Goal: Task Accomplishment & Management: Manage account settings

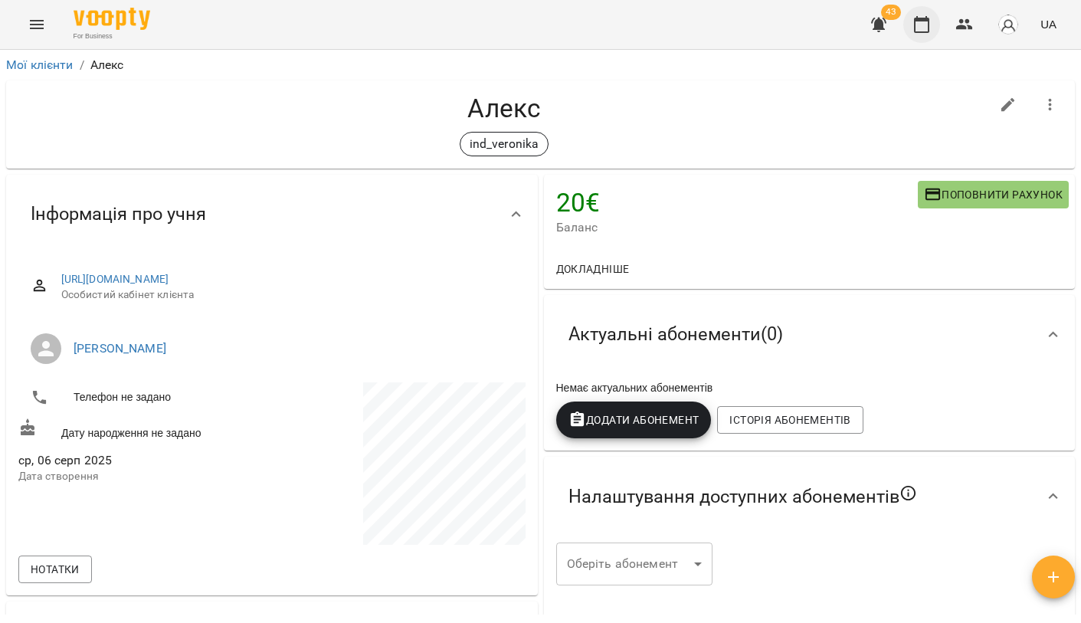
click at [921, 26] on icon "button" at bounding box center [922, 24] width 18 height 18
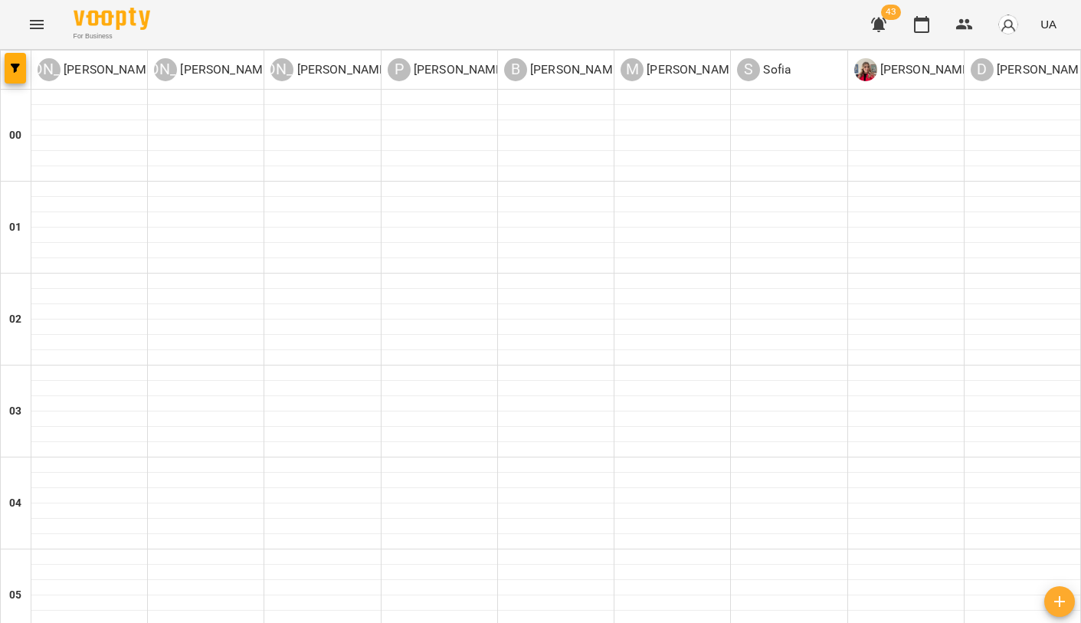
click at [29, 23] on icon "Menu" at bounding box center [37, 24] width 18 height 18
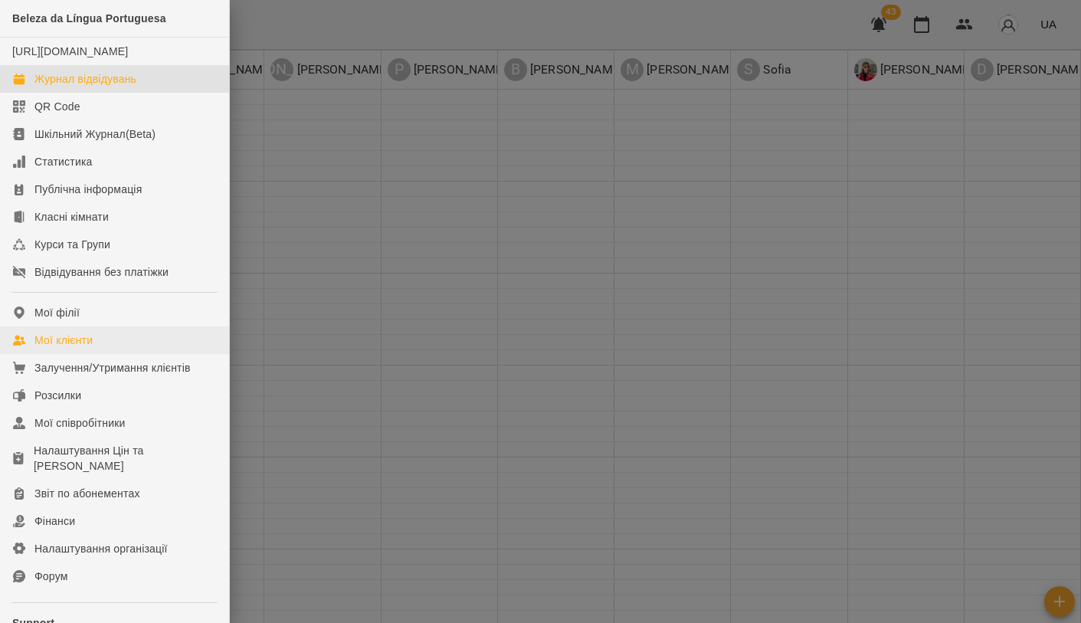
click at [77, 348] on div "Мої клієнти" at bounding box center [63, 340] width 58 height 15
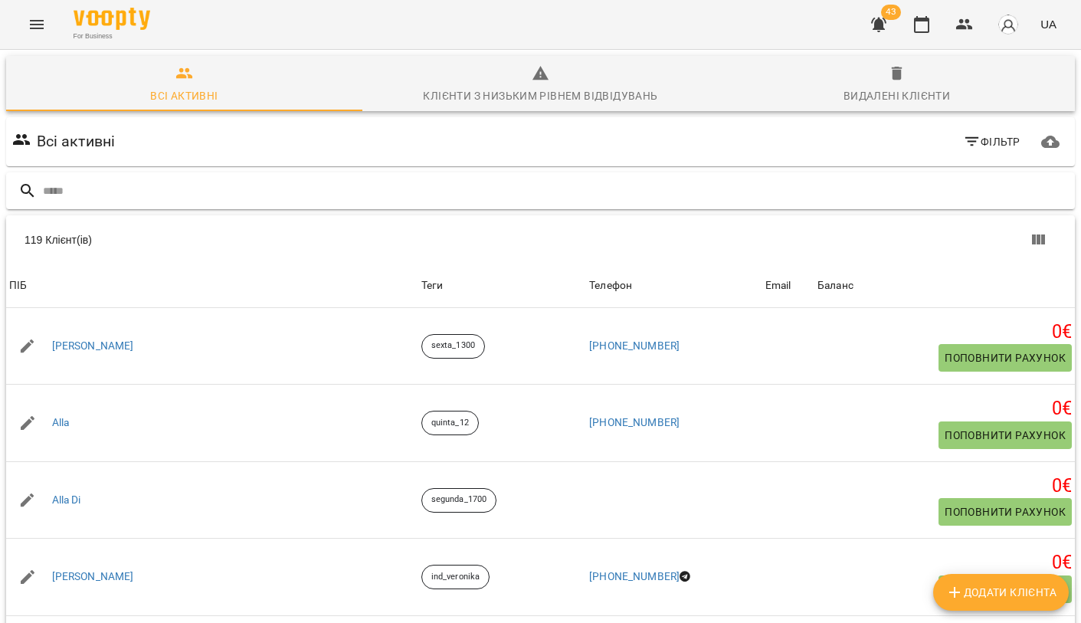
click at [283, 189] on input "text" at bounding box center [556, 191] width 1026 height 25
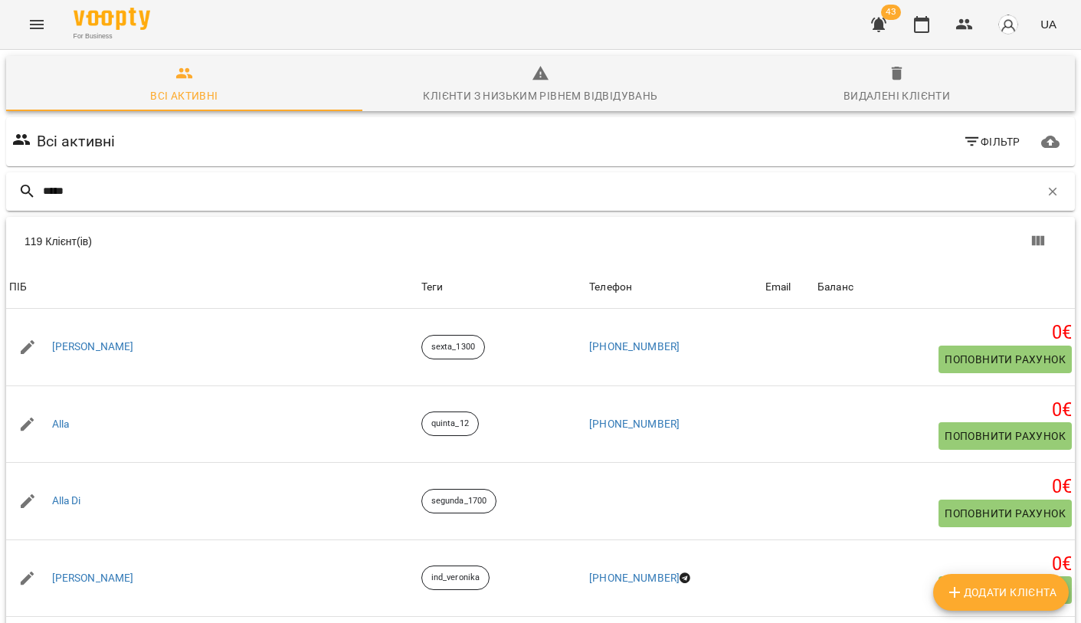
type input "******"
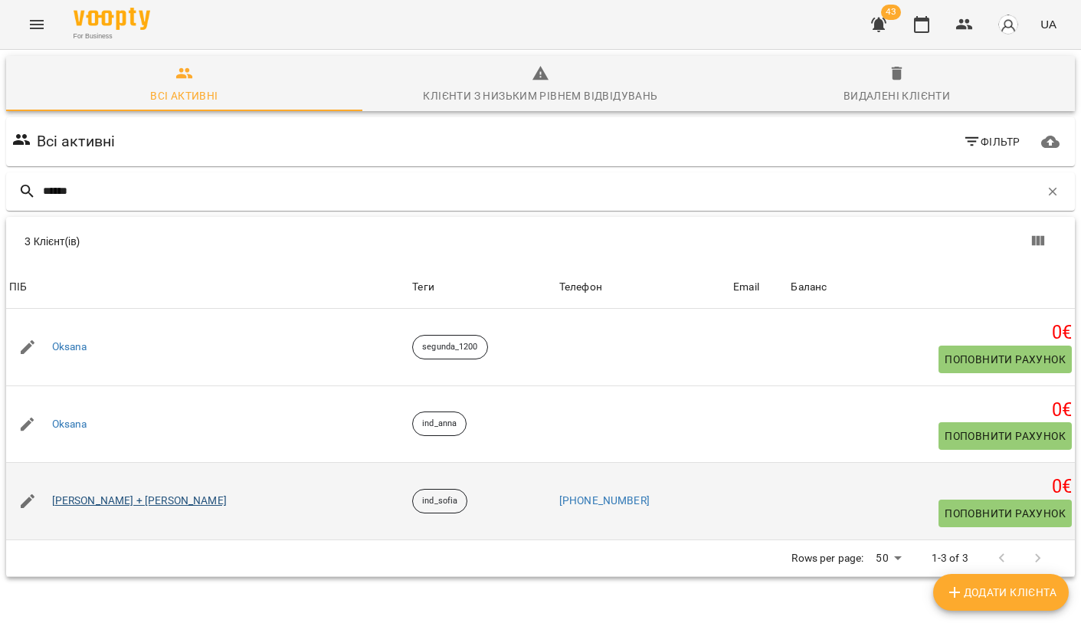
click at [117, 494] on link "[PERSON_NAME] + [PERSON_NAME]" at bounding box center [139, 500] width 175 height 15
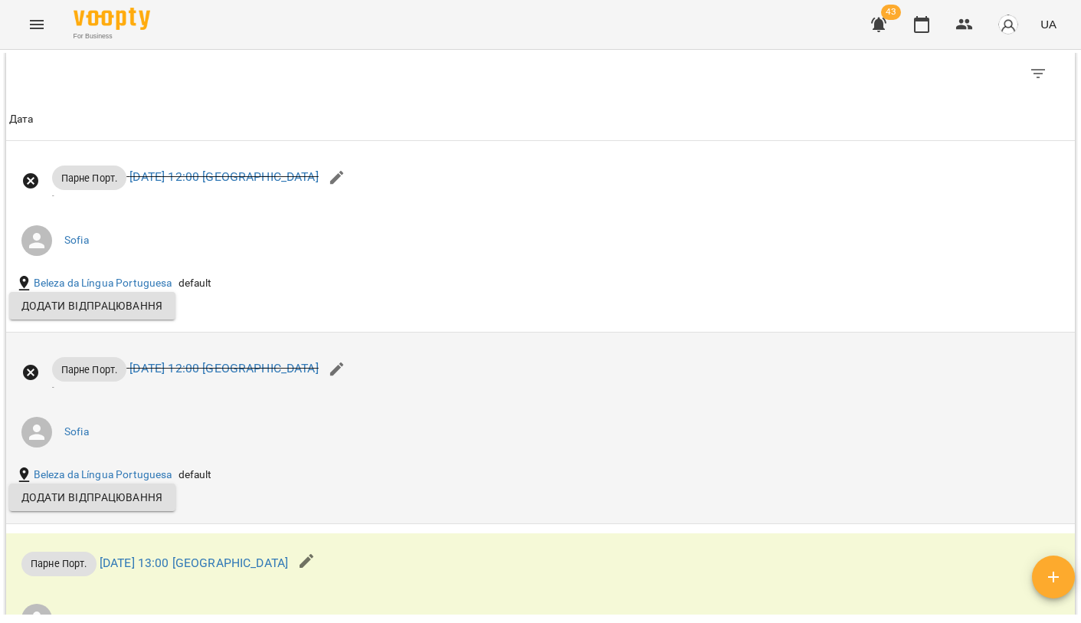
scroll to position [1145, 0]
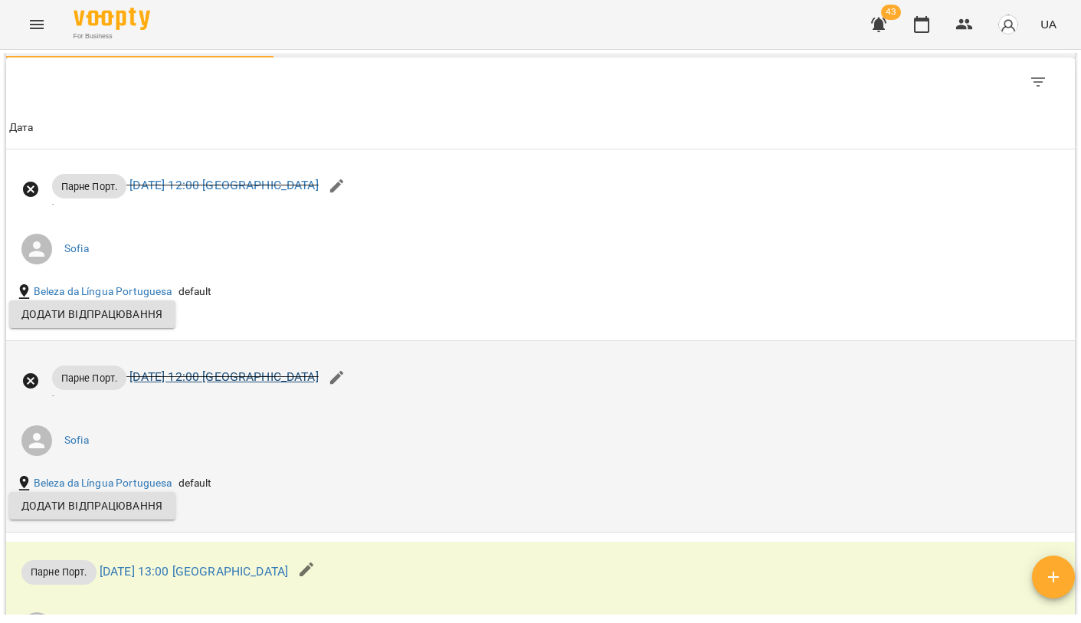
click at [179, 384] on link "[DATE] 12:00 [GEOGRAPHIC_DATA]" at bounding box center [223, 376] width 188 height 15
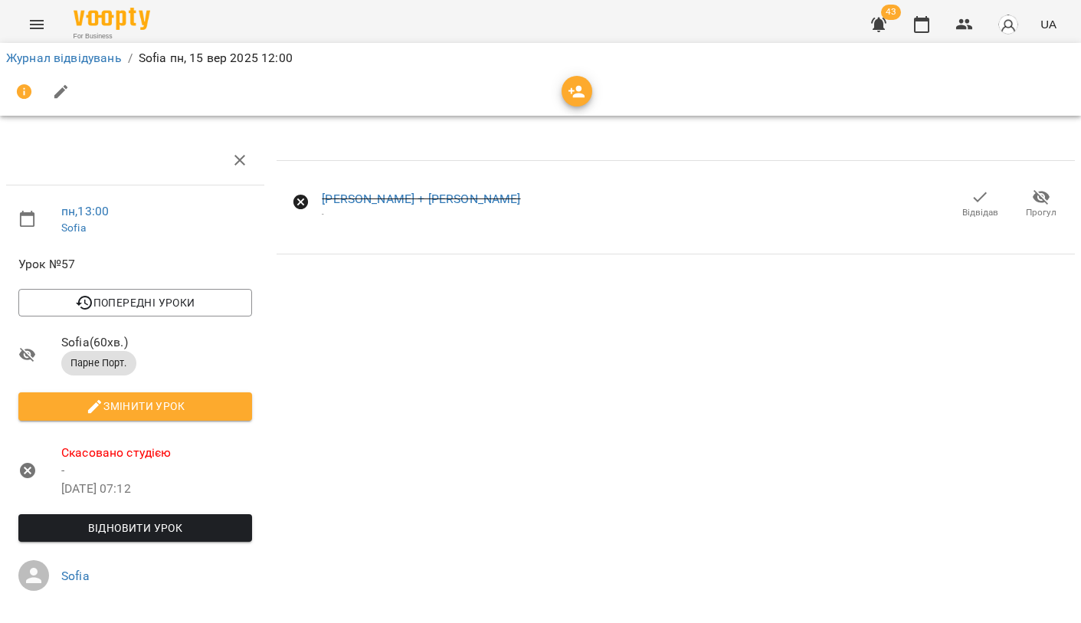
click at [115, 452] on span "Скасовано студією" at bounding box center [156, 453] width 191 height 18
click at [25, 471] on icon at bounding box center [27, 470] width 15 height 15
click at [121, 523] on span "Відновити урок" at bounding box center [135, 528] width 209 height 18
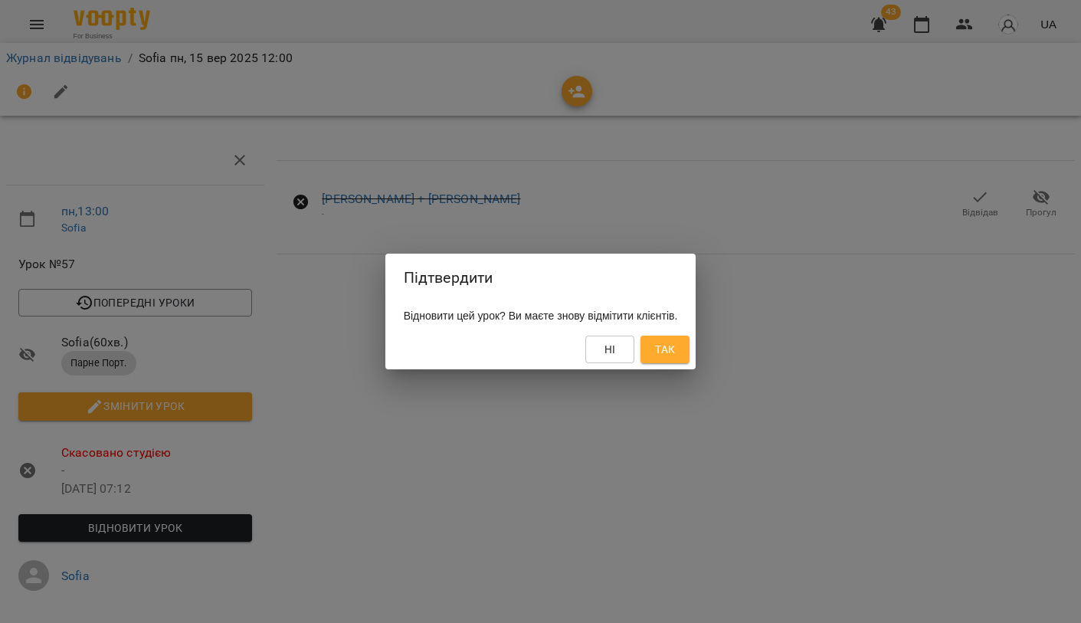
click at [675, 349] on span "Так" at bounding box center [665, 349] width 20 height 18
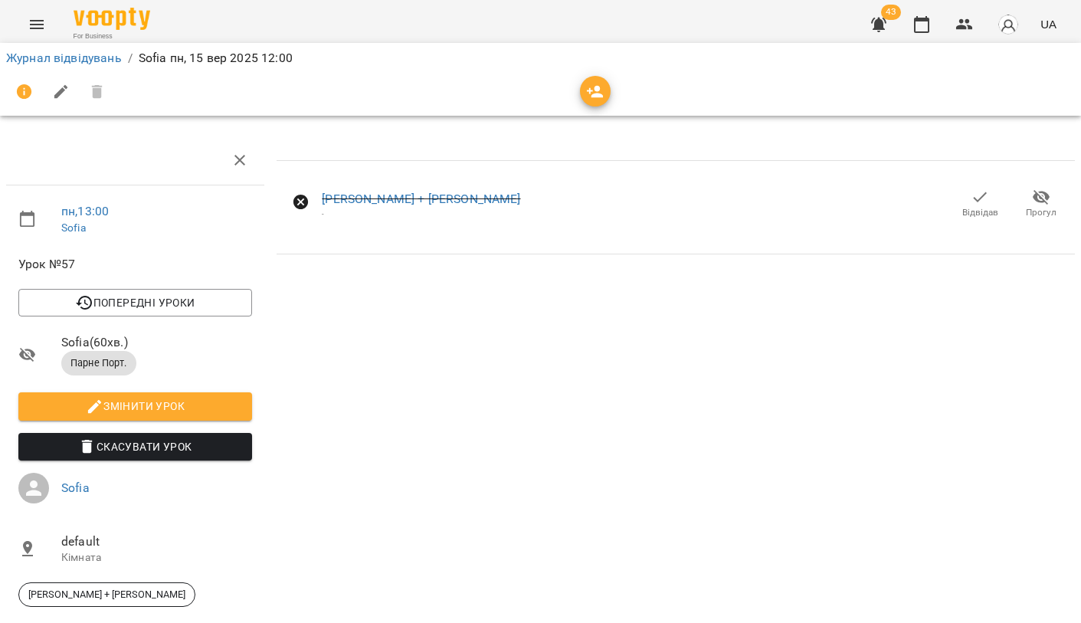
click at [974, 200] on icon "button" at bounding box center [980, 197] width 18 height 18
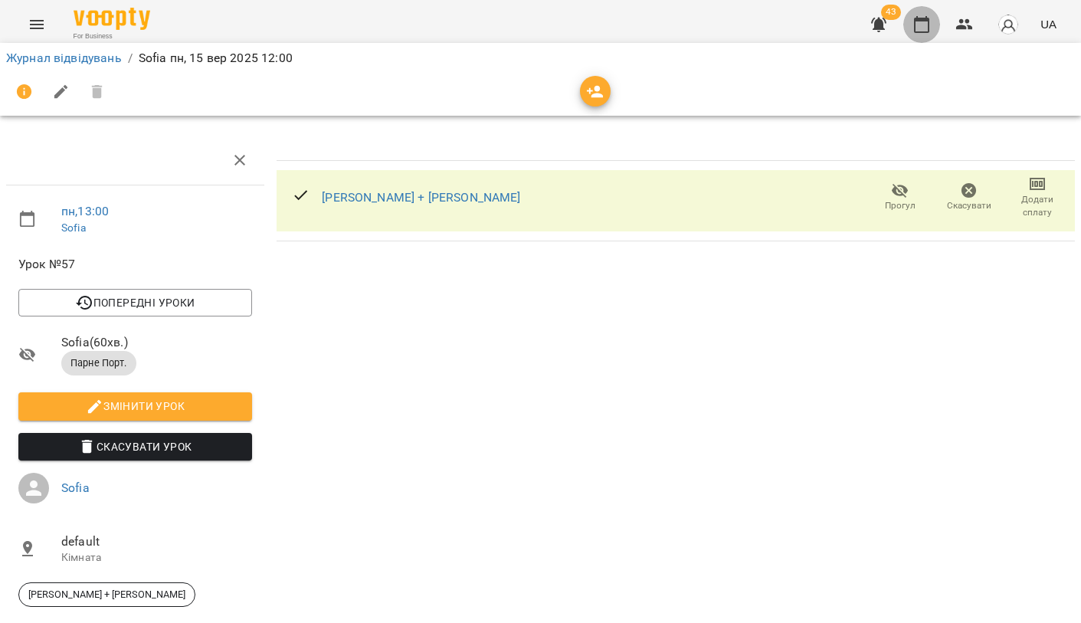
click at [926, 28] on icon "button" at bounding box center [922, 24] width 18 height 18
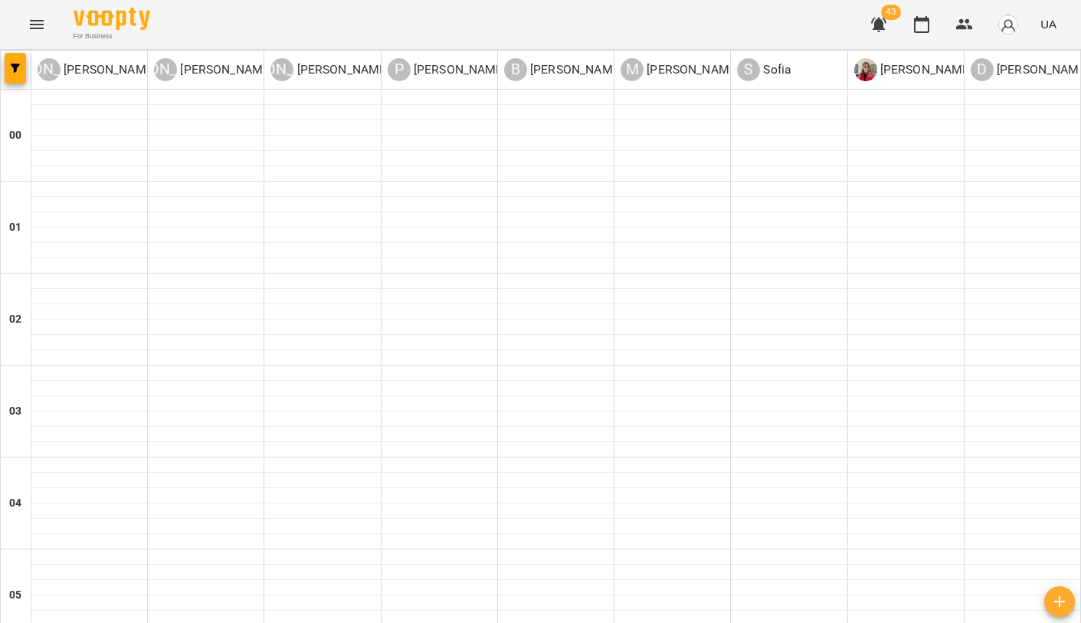
scroll to position [999, 0]
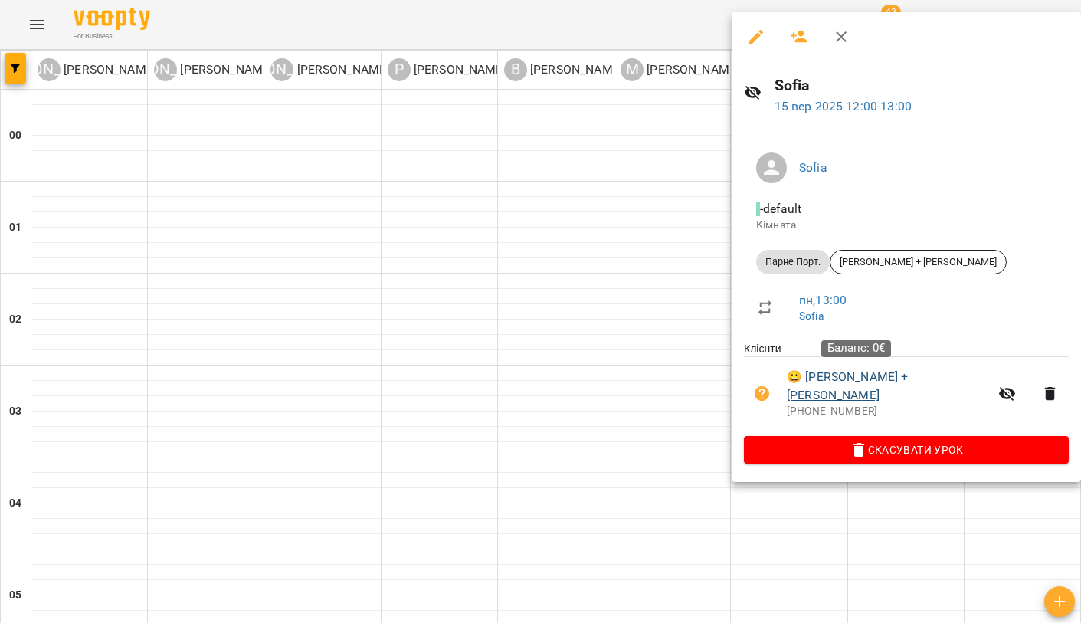
click at [824, 373] on link "😀 Oksana + Alex Koltsky" at bounding box center [888, 386] width 202 height 36
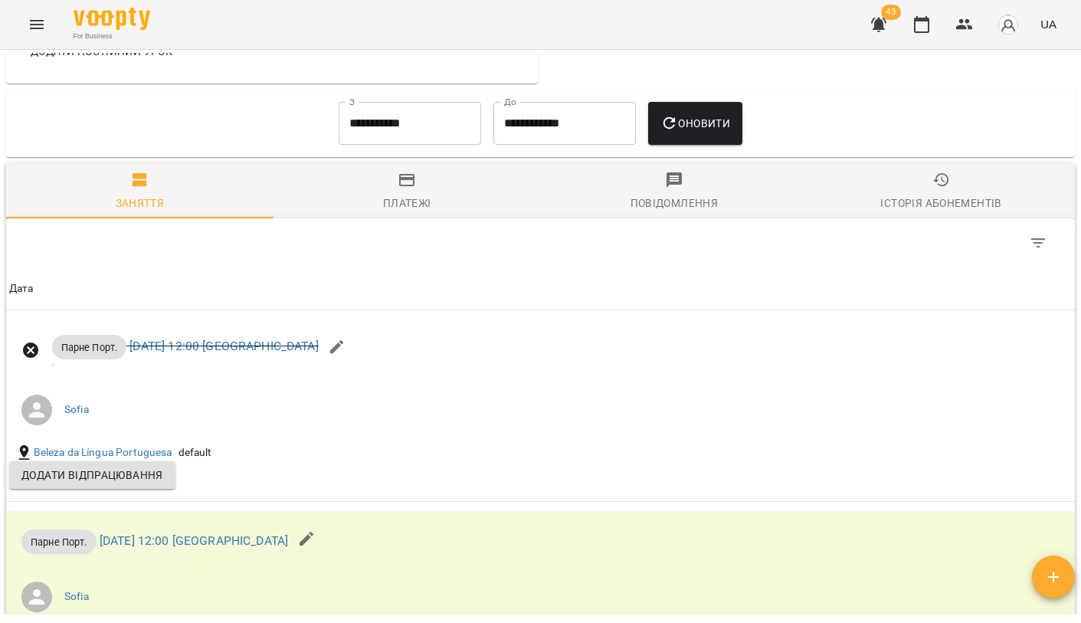
scroll to position [961, 0]
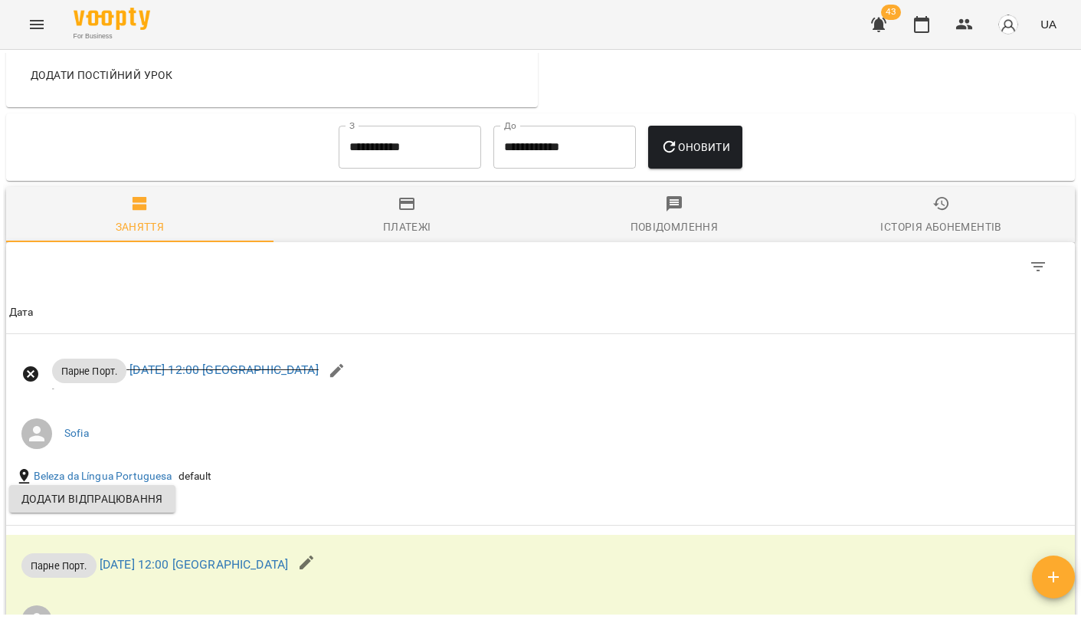
click at [409, 169] on input "**********" at bounding box center [410, 147] width 143 height 43
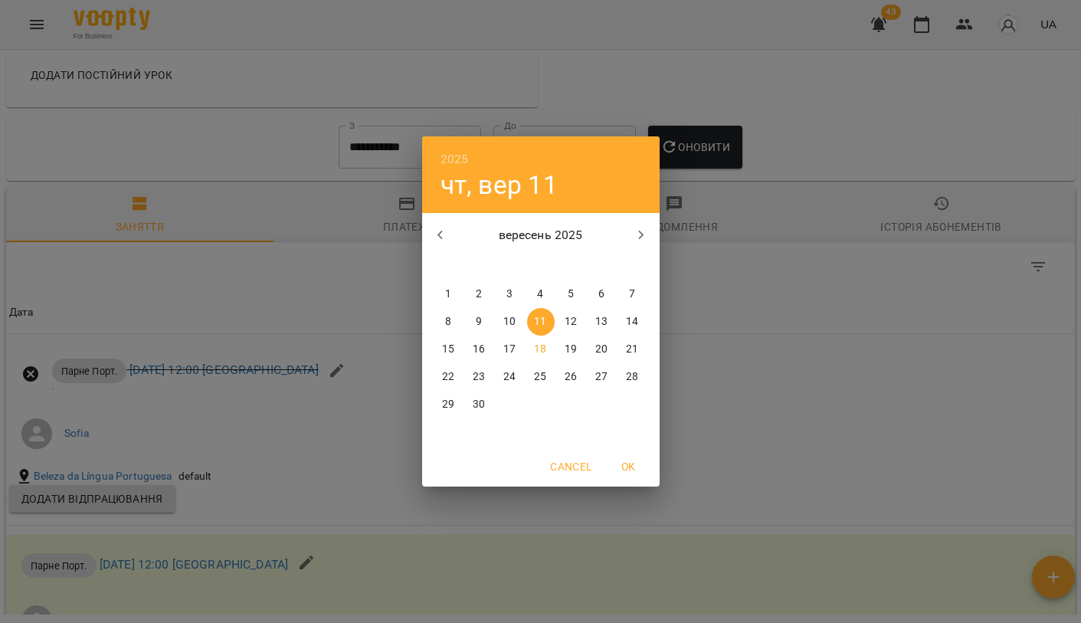
click at [438, 214] on div "вересень 2025 пн вт ср чт пт сб нд" at bounding box center [541, 243] width 238 height 58
click at [446, 245] on button "button" at bounding box center [440, 235] width 37 height 37
click at [575, 332] on button "8" at bounding box center [572, 322] width 28 height 28
type input "**********"
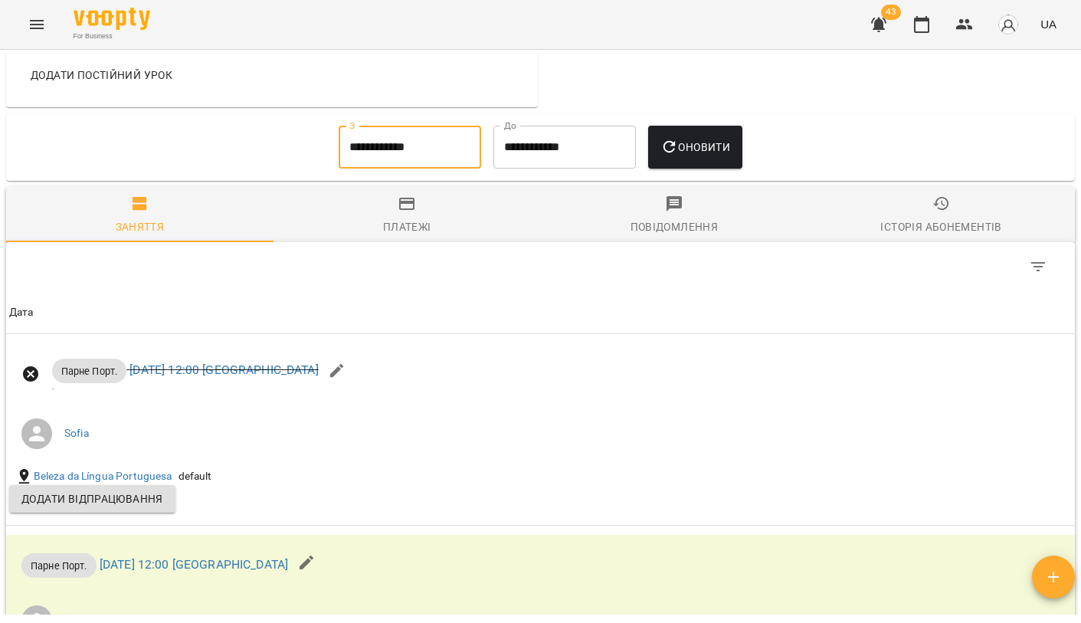
click at [710, 165] on button "Оновити" at bounding box center [695, 147] width 94 height 43
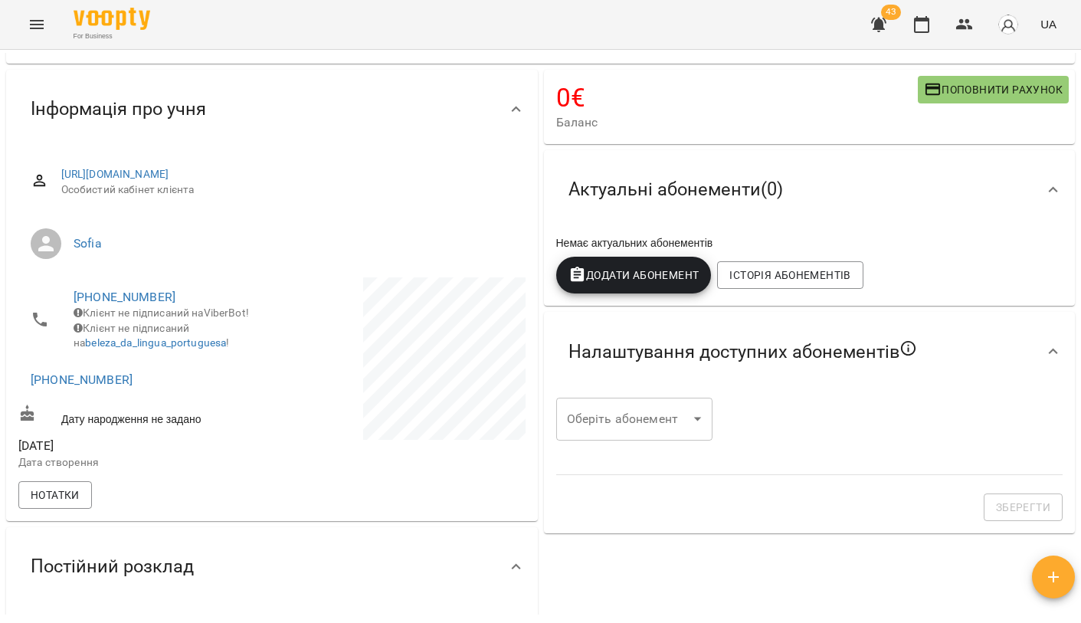
scroll to position [102, 0]
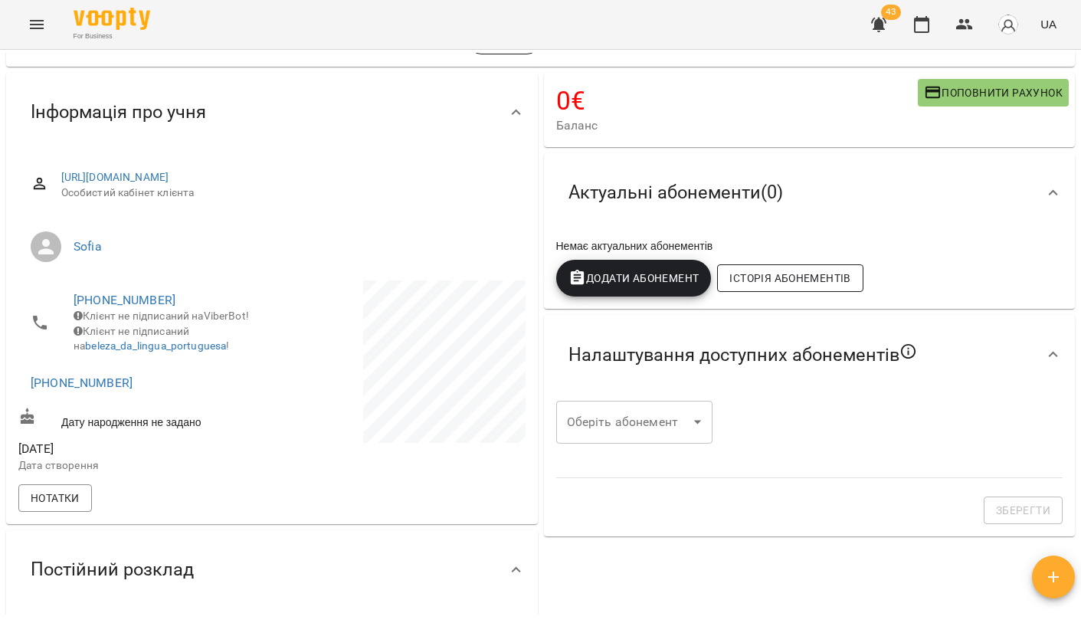
click at [794, 280] on span "Історія абонементів" at bounding box center [789, 278] width 121 height 18
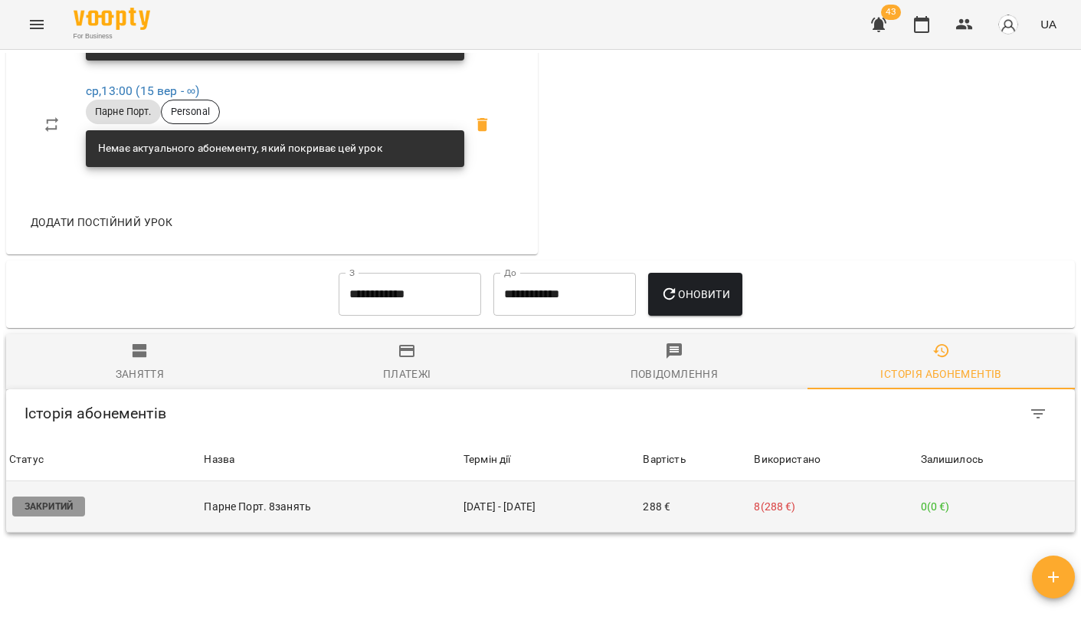
scroll to position [847, 0]
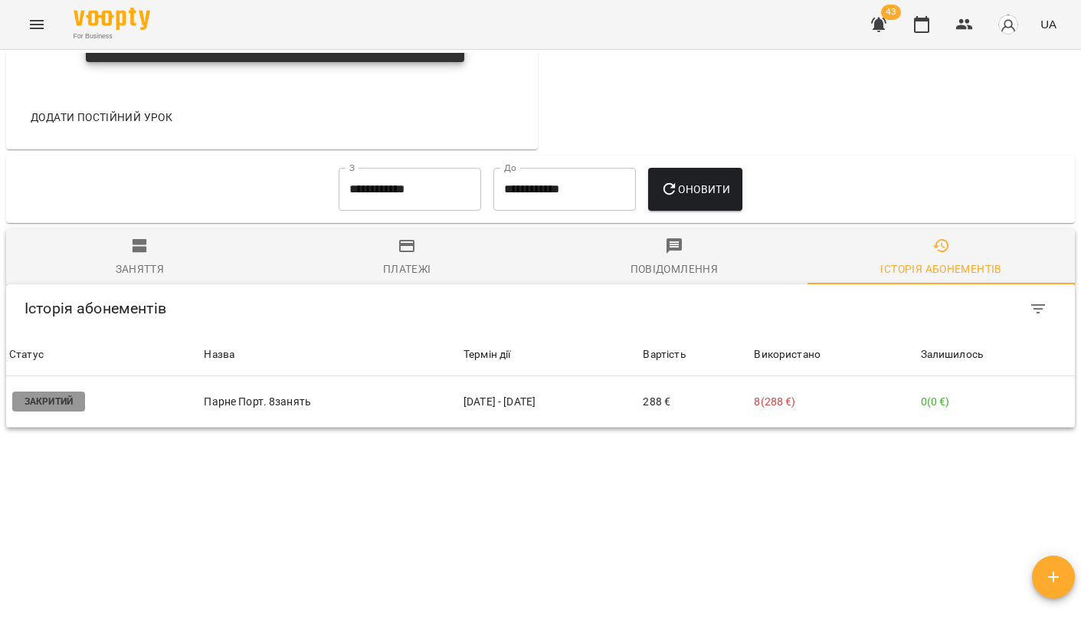
click at [94, 237] on span "Заняття" at bounding box center [139, 257] width 249 height 41
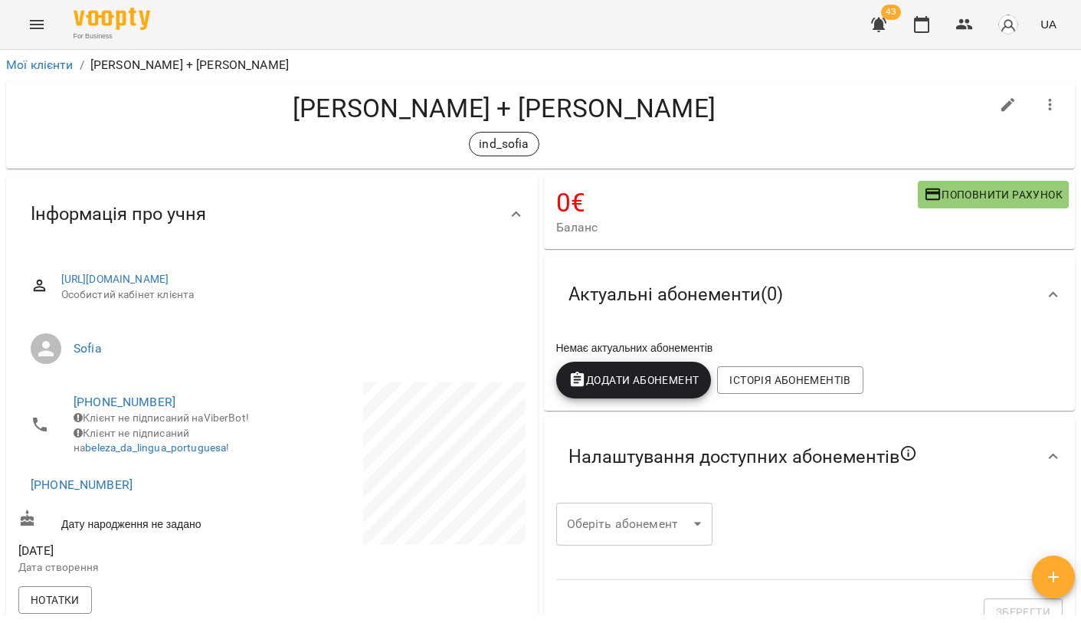
scroll to position [0, 0]
click at [892, 15] on span "43" at bounding box center [891, 12] width 20 height 15
click at [883, 22] on icon "button" at bounding box center [878, 25] width 15 height 15
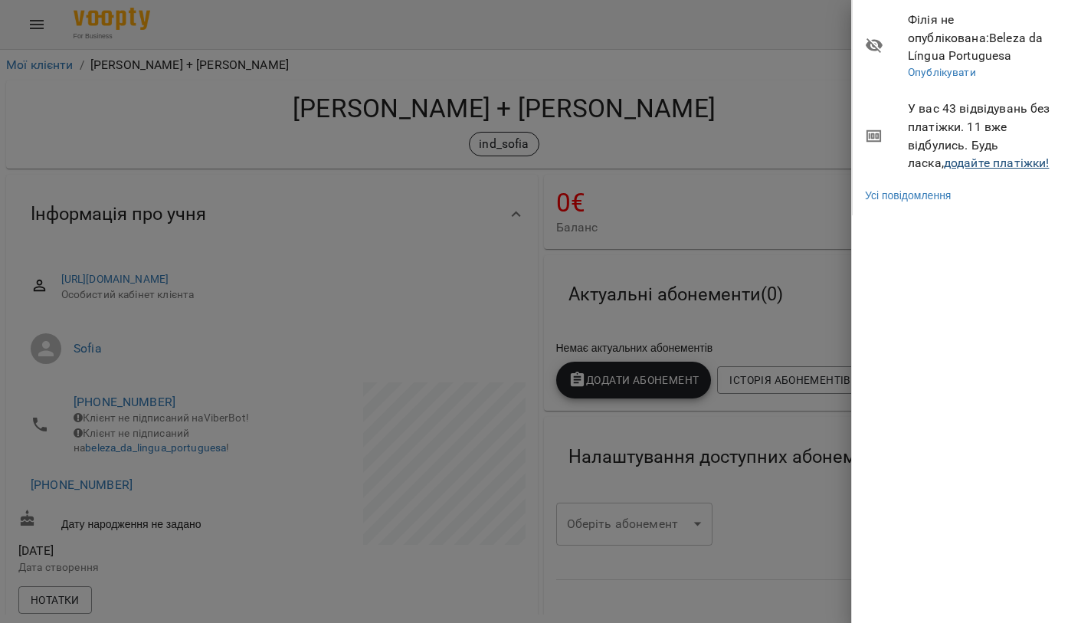
click at [945, 156] on link "додайте платіжки!" at bounding box center [997, 163] width 106 height 15
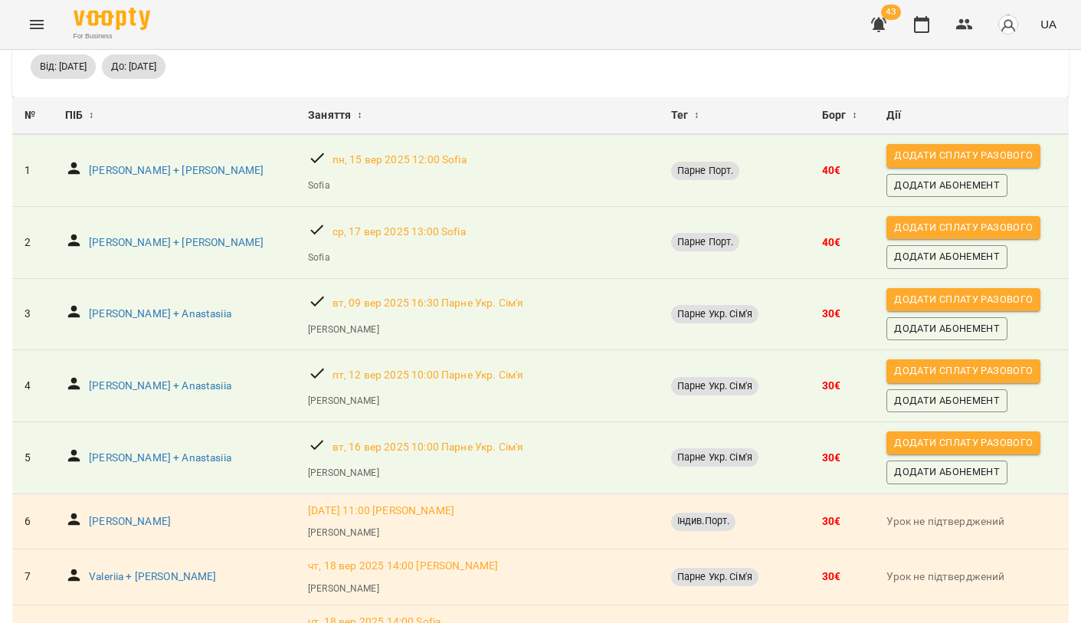
scroll to position [76, 0]
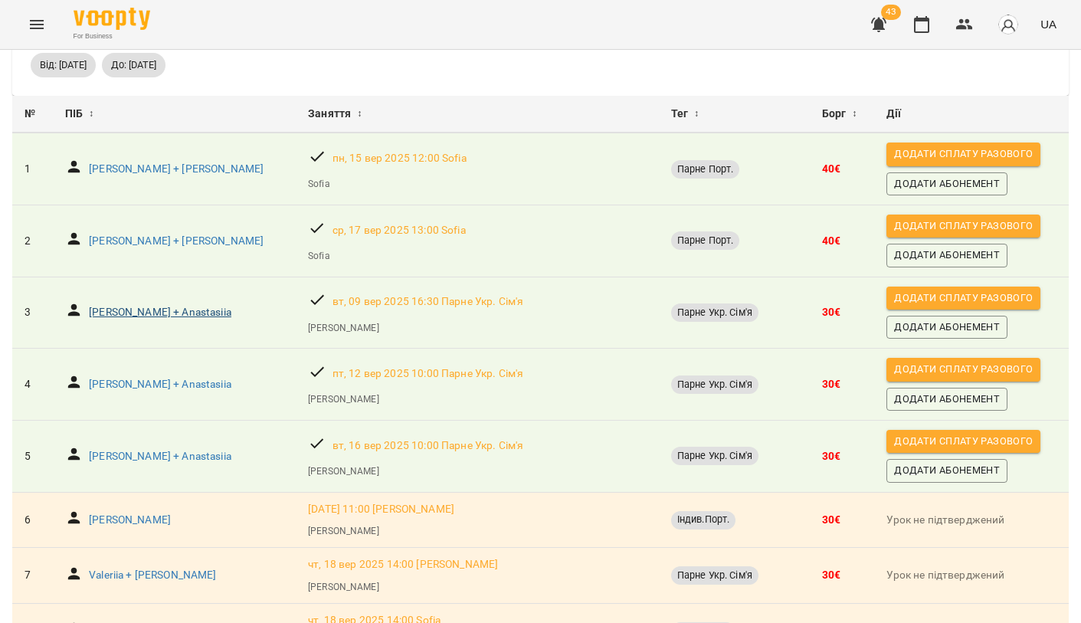
click at [172, 310] on p "[PERSON_NAME] + Anastasiia" at bounding box center [160, 312] width 143 height 15
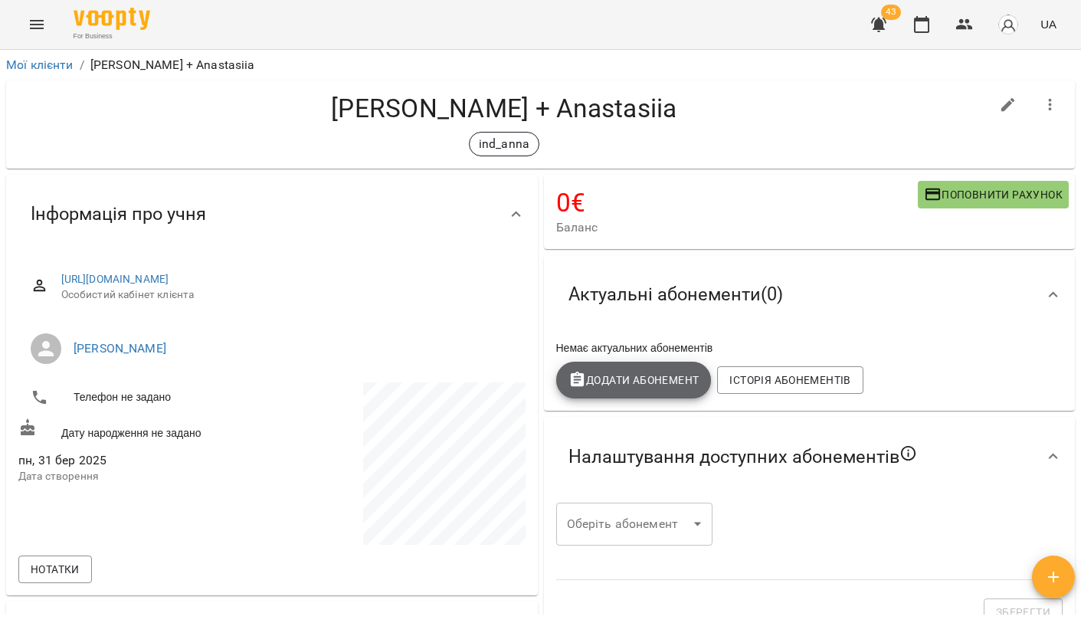
click at [660, 380] on span "Додати Абонемент" at bounding box center [634, 380] width 131 height 18
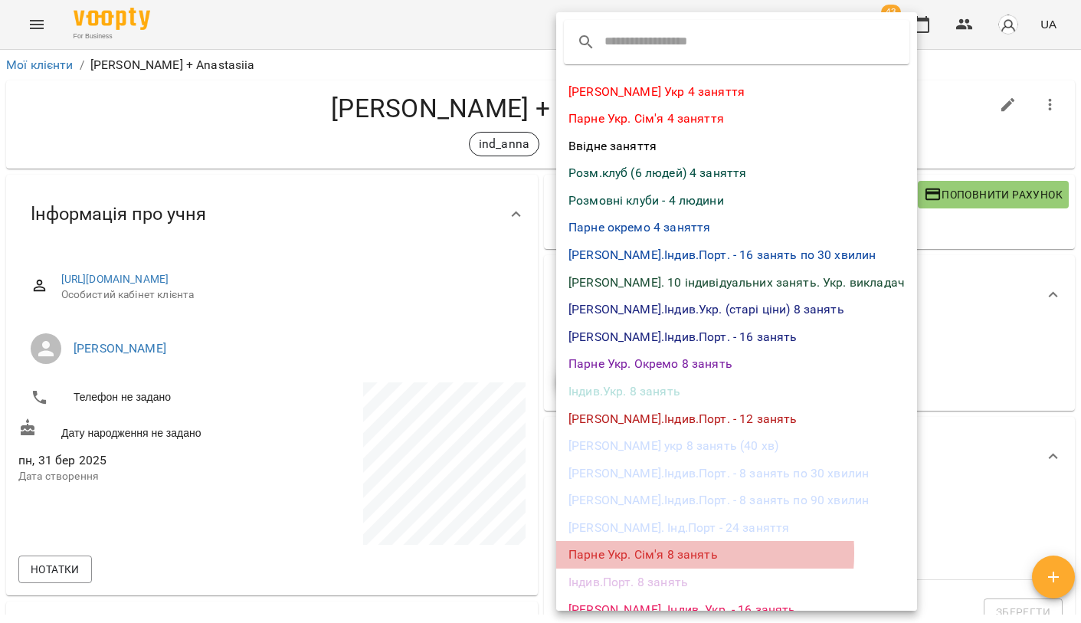
click at [647, 546] on li "Парне Укр. Сім'я 8 занять" at bounding box center [736, 555] width 361 height 28
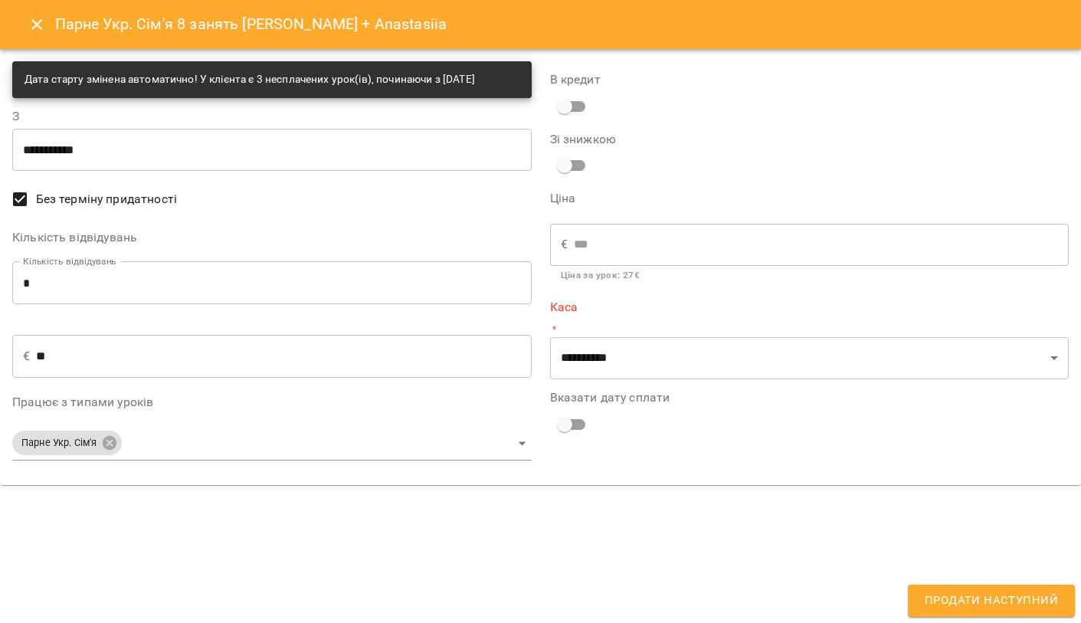
click at [661, 326] on p "*" at bounding box center [809, 329] width 519 height 15
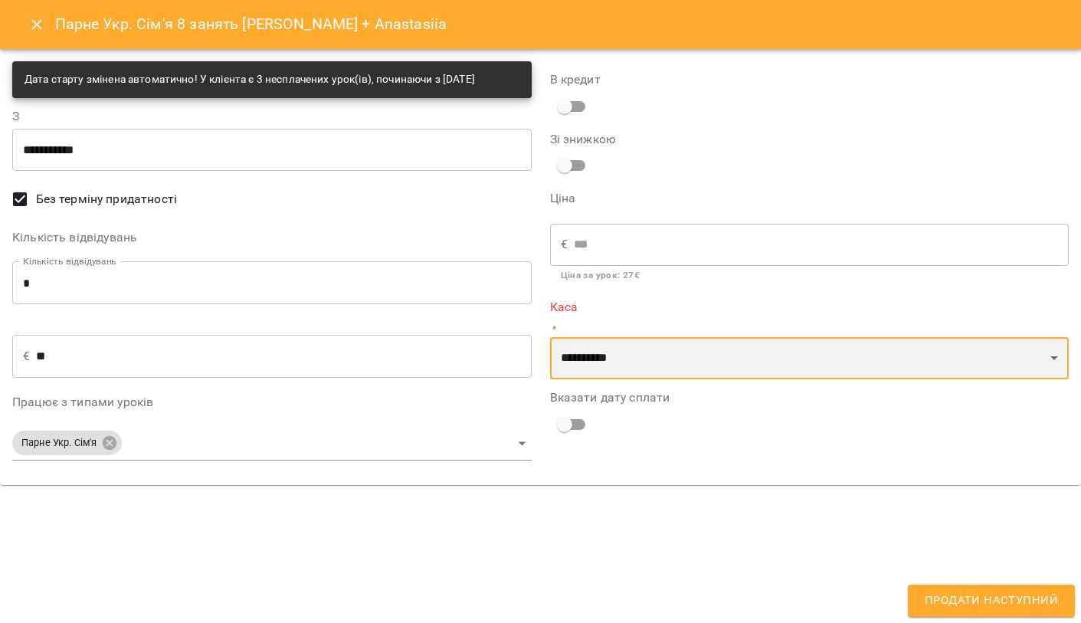
select select "**********"
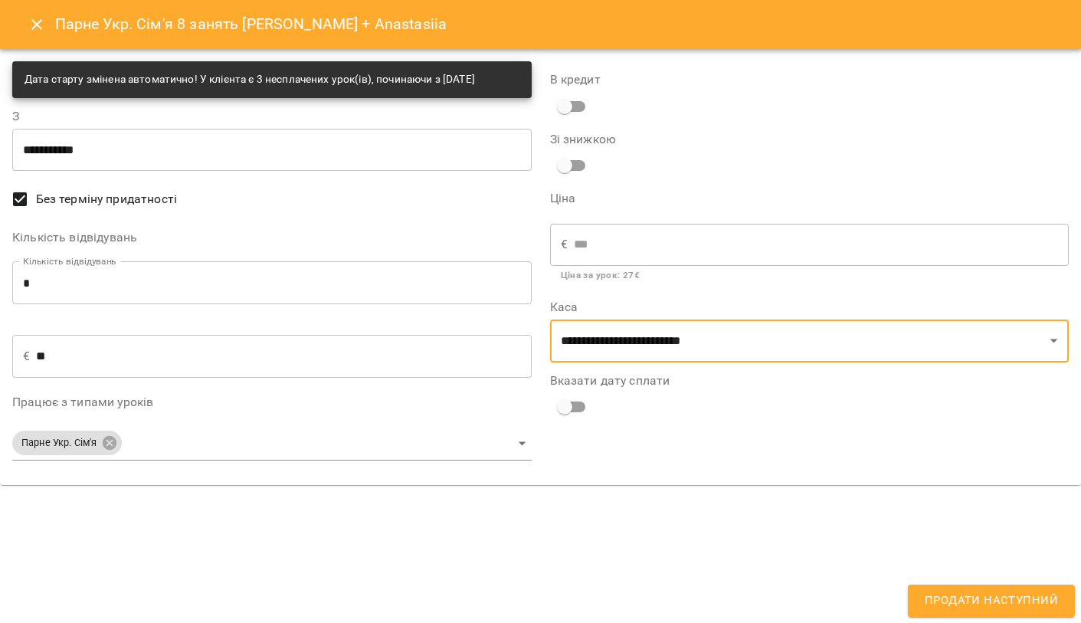
click at [984, 590] on button "Продати наступний" at bounding box center [991, 601] width 167 height 32
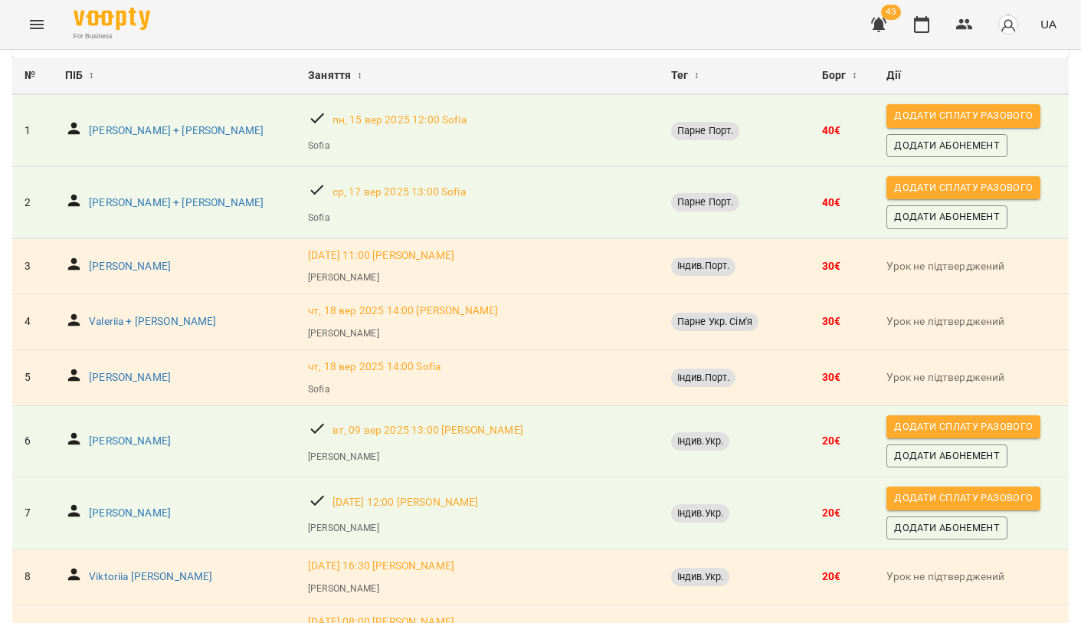
scroll to position [125, 0]
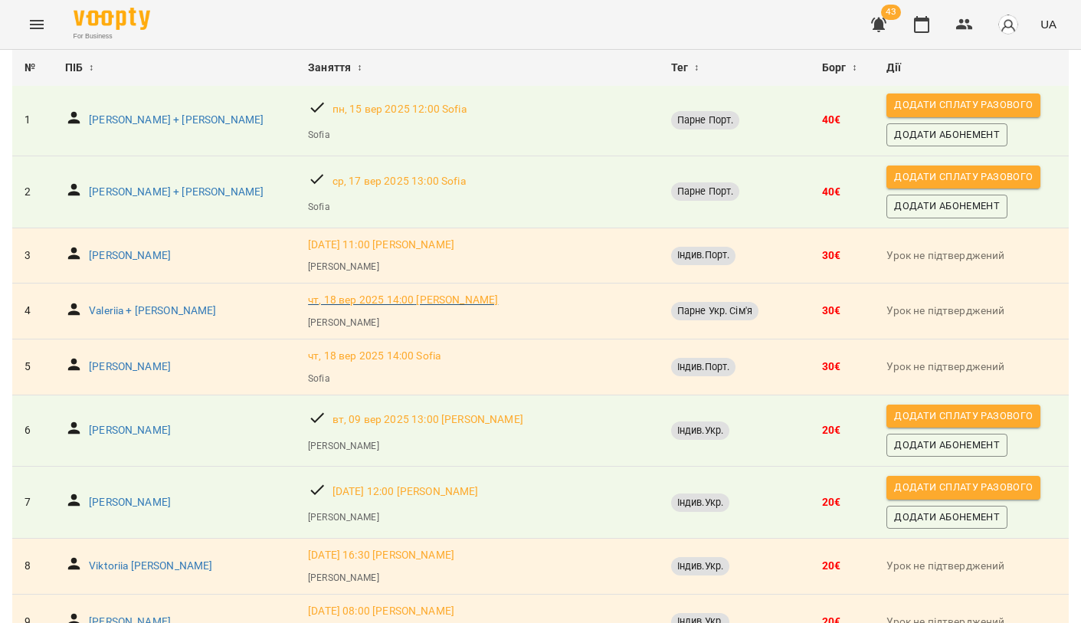
click at [319, 294] on p "чт, 18 вер 2025 14:00 Конончук Катерина Євгеніївна" at bounding box center [403, 300] width 190 height 15
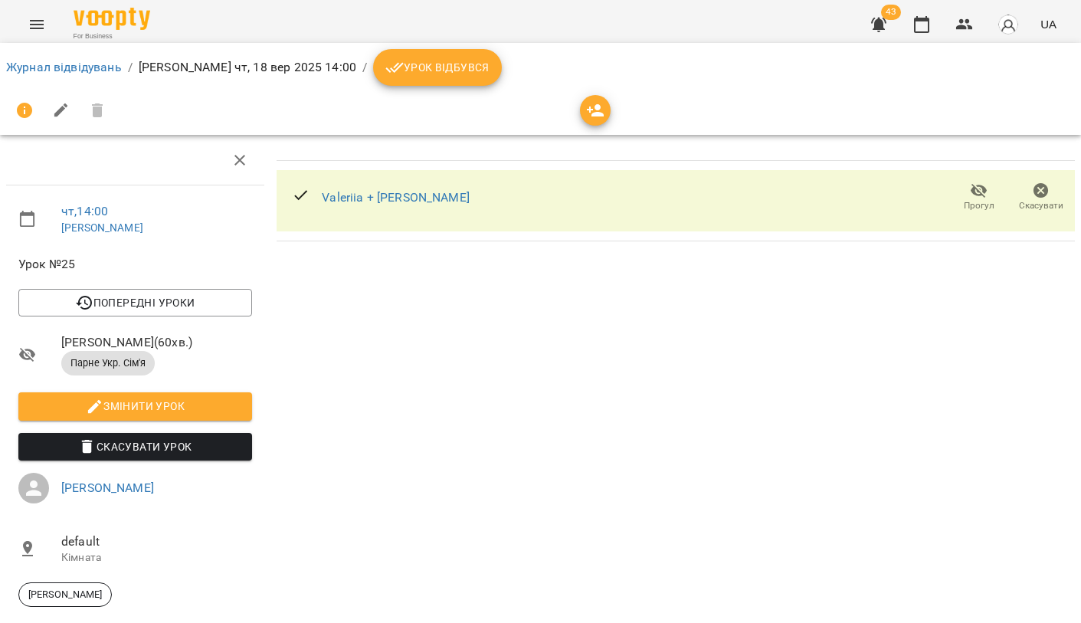
click at [136, 456] on span "Скасувати Урок" at bounding box center [135, 447] width 209 height 18
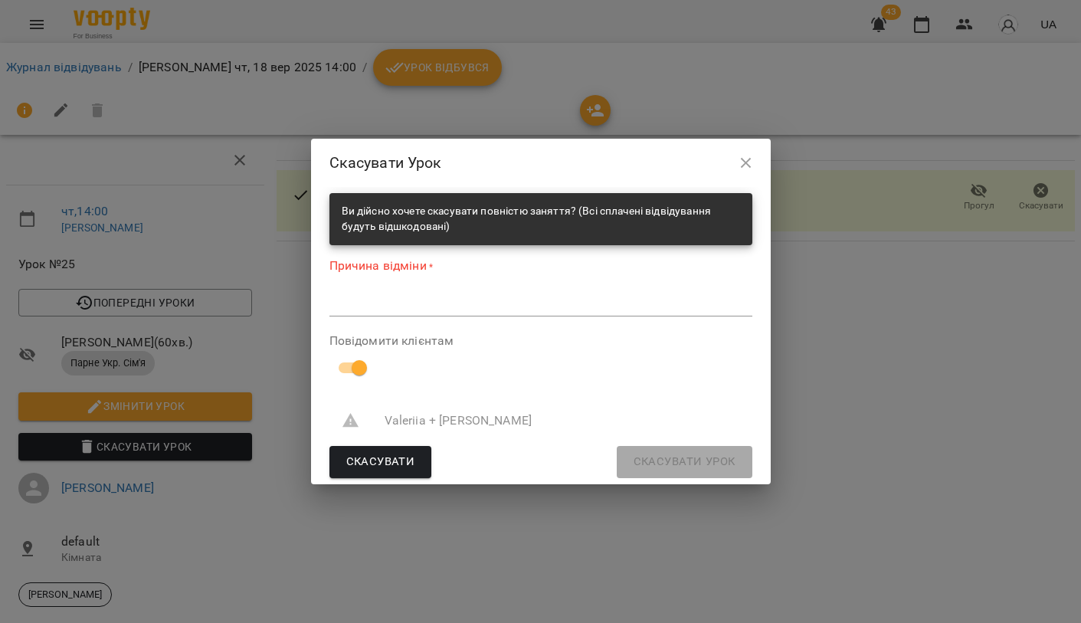
click at [379, 308] on textarea at bounding box center [540, 304] width 423 height 14
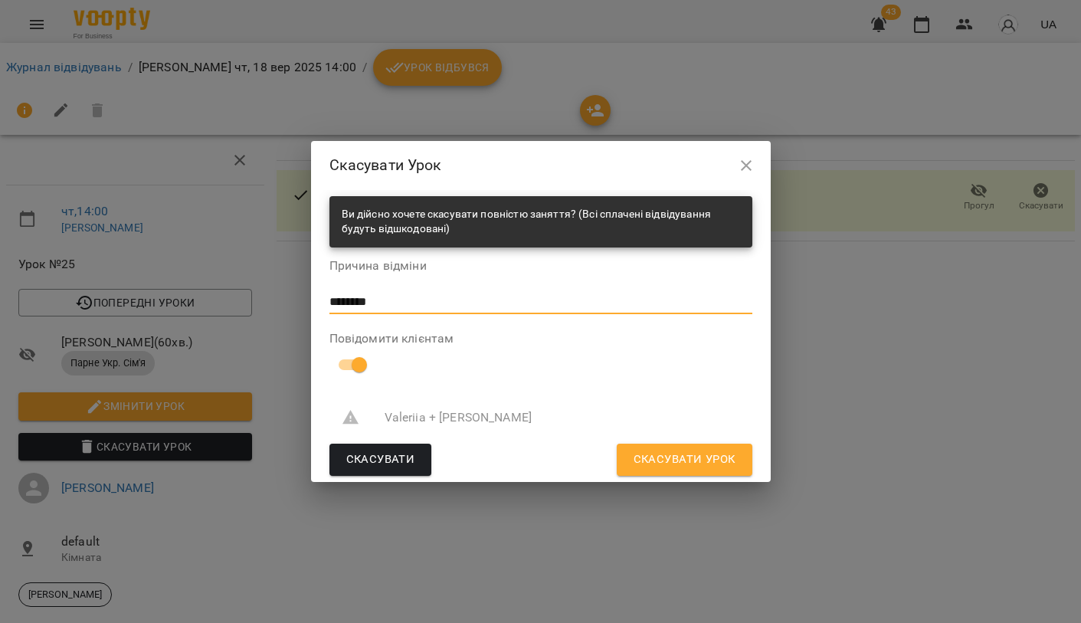
type textarea "********"
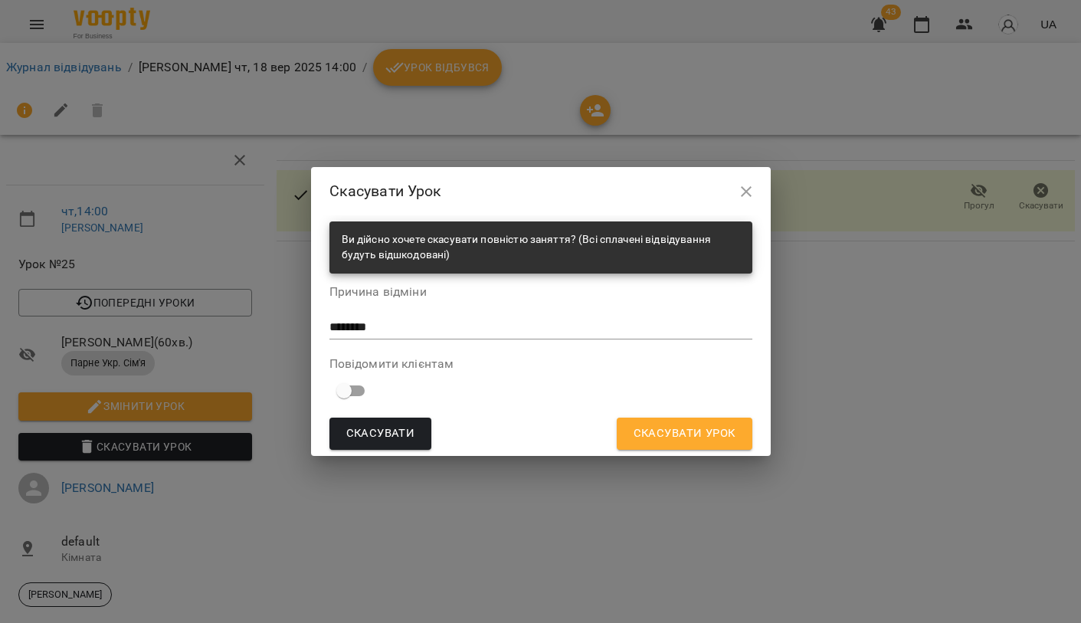
click at [639, 433] on span "Скасувати Урок" at bounding box center [685, 434] width 102 height 20
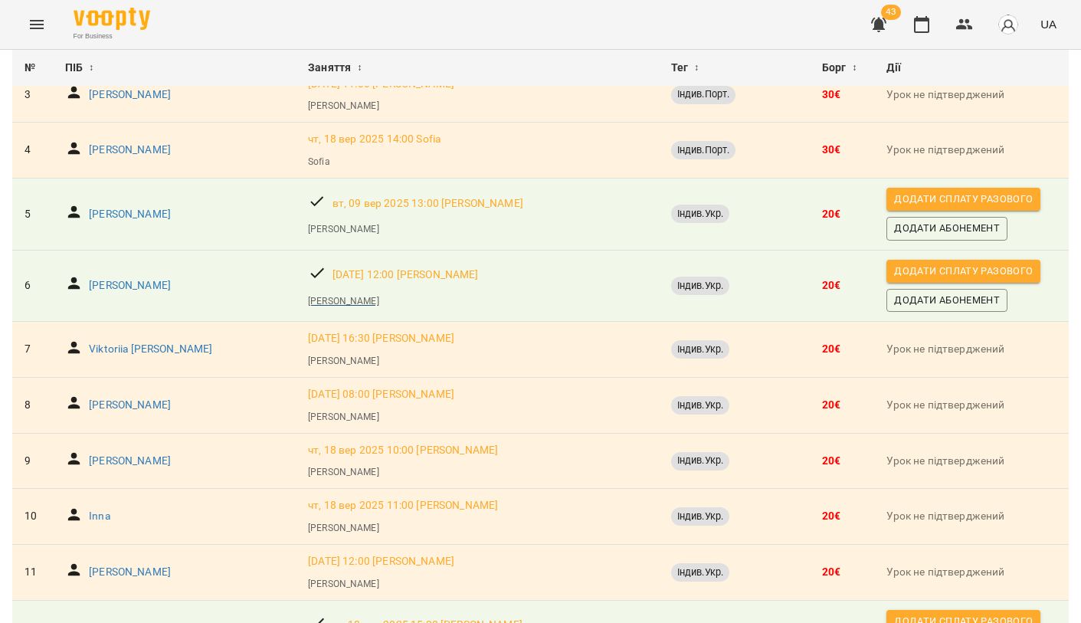
scroll to position [287, 0]
click at [900, 267] on span "Додати сплату разового" at bounding box center [963, 270] width 139 height 17
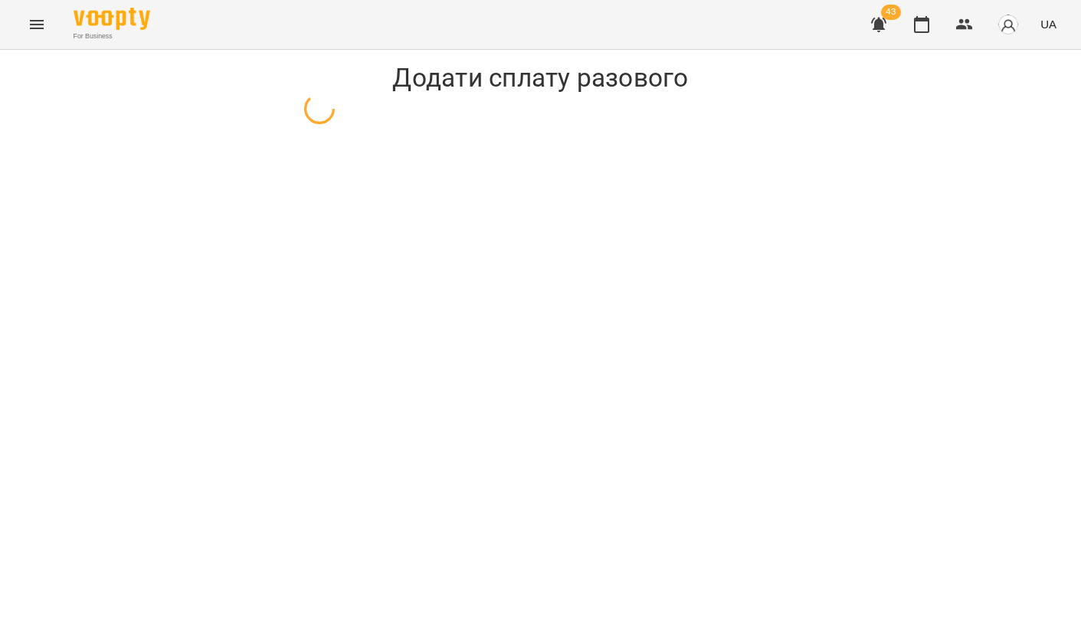
select select "**********"
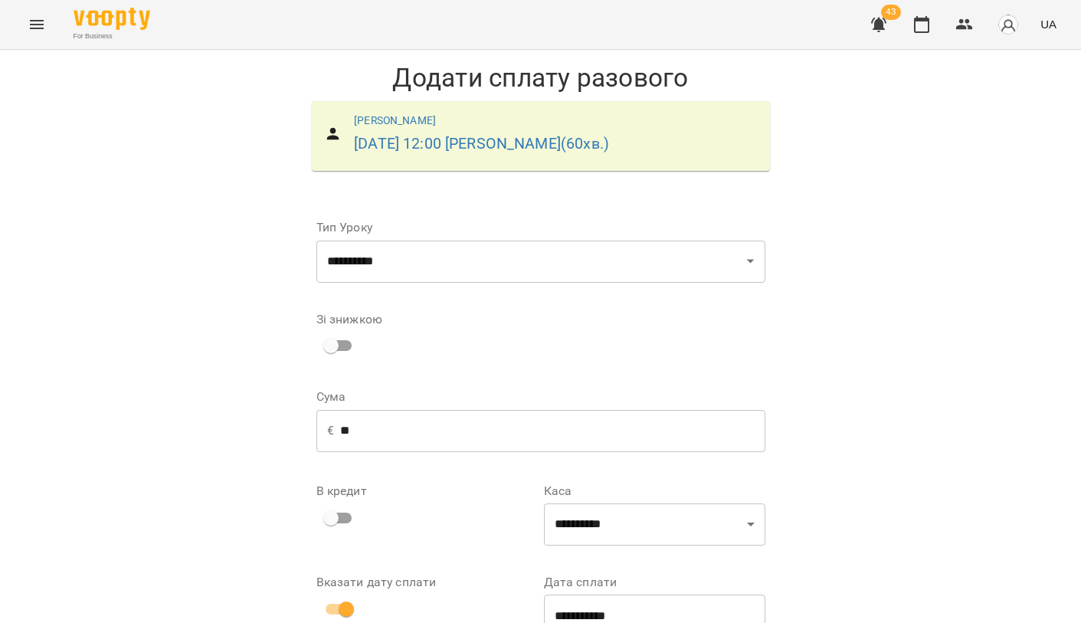
scroll to position [127, 0]
click at [612, 503] on select "**********" at bounding box center [654, 524] width 221 height 43
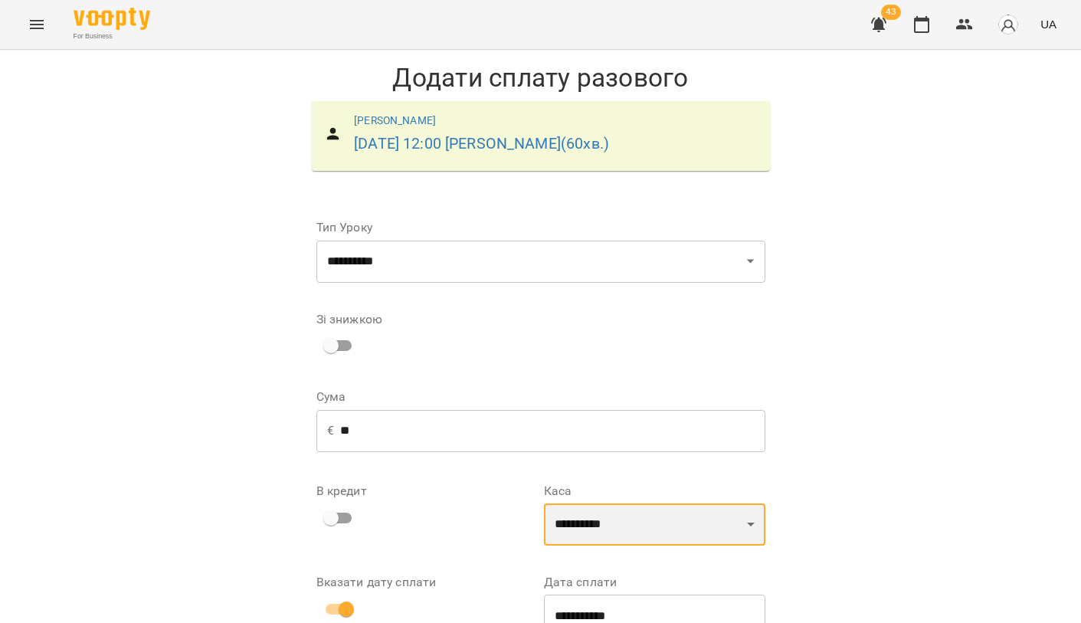
select select "**********"
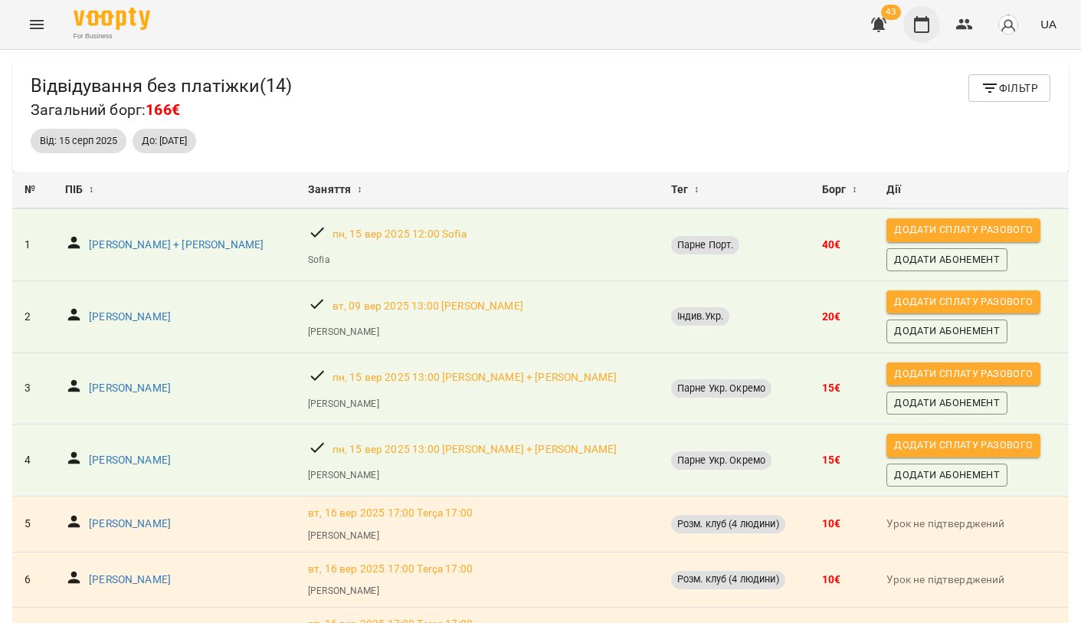
click at [928, 15] on button "button" at bounding box center [921, 24] width 37 height 37
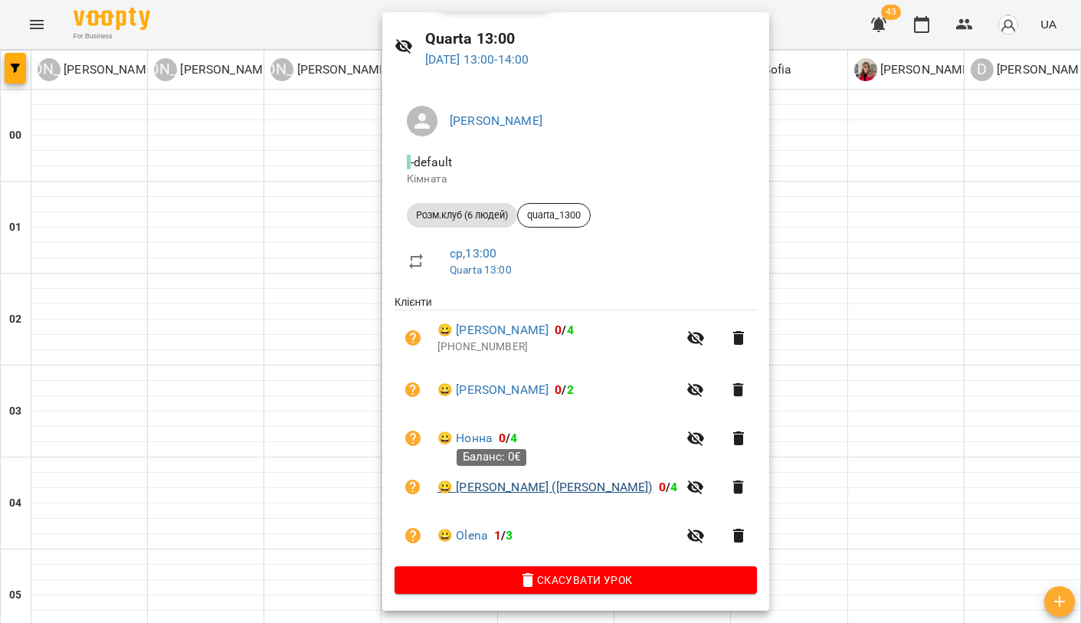
scroll to position [46, 0]
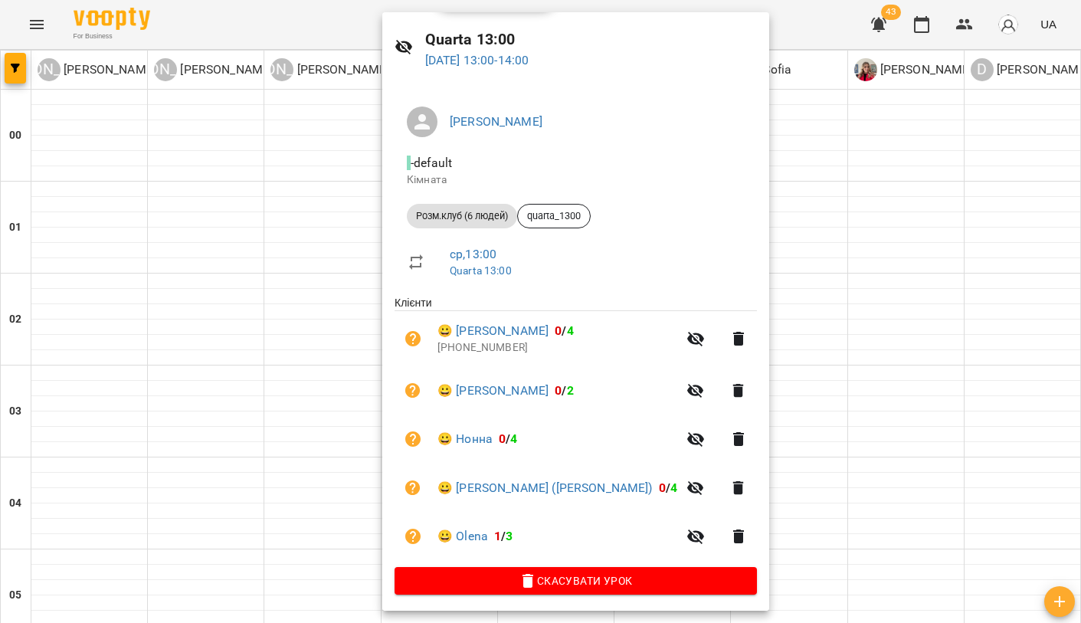
click at [359, 312] on div at bounding box center [540, 311] width 1081 height 623
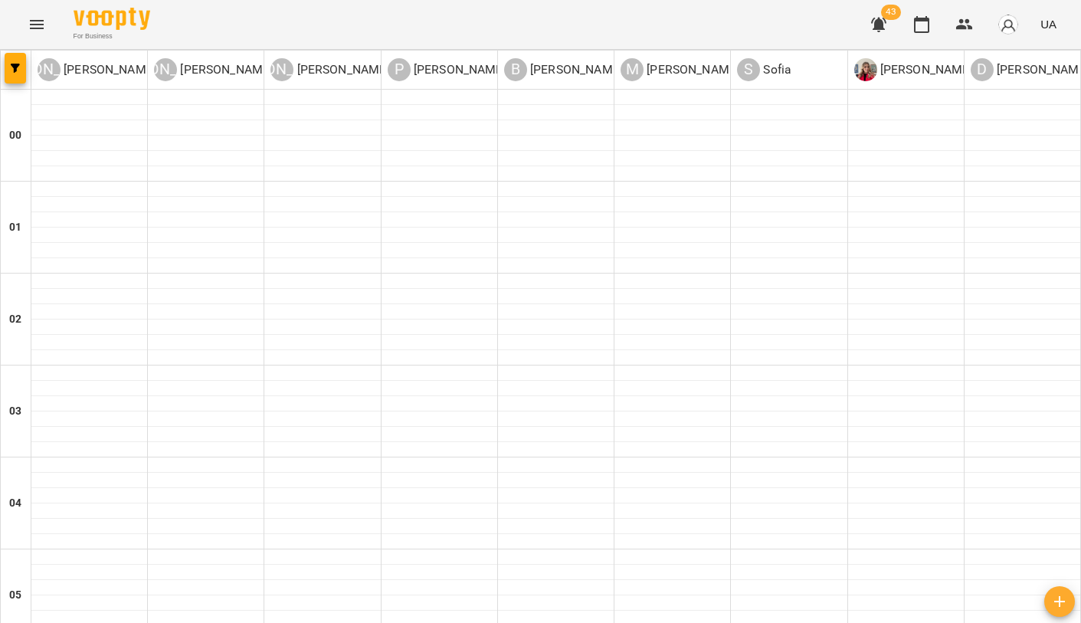
click at [48, 34] on button "Menu" at bounding box center [36, 24] width 37 height 37
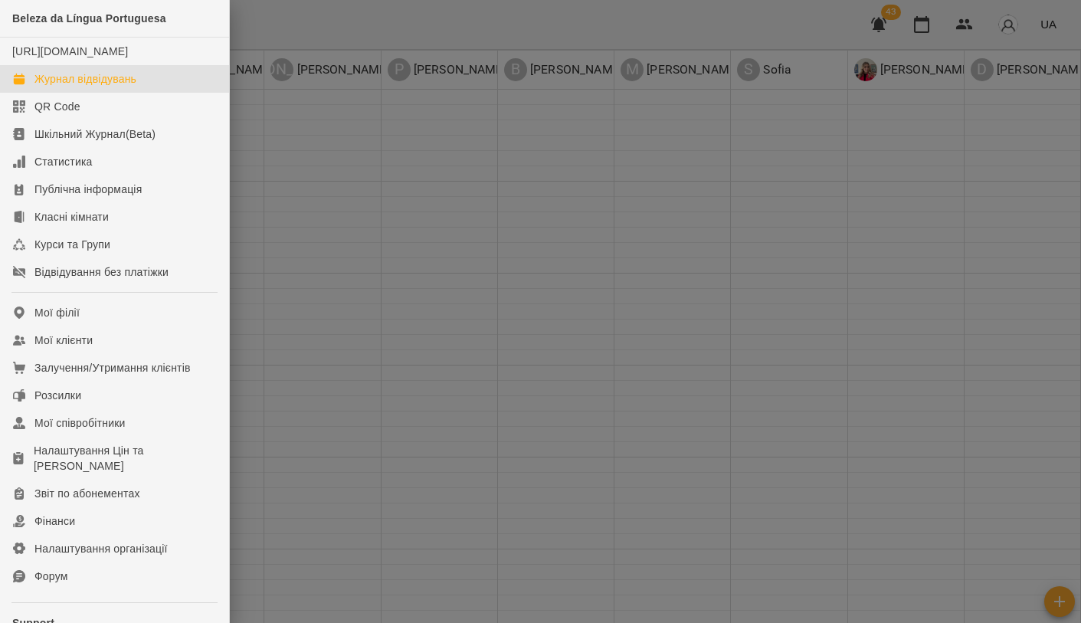
click at [458, 398] on div at bounding box center [540, 311] width 1081 height 623
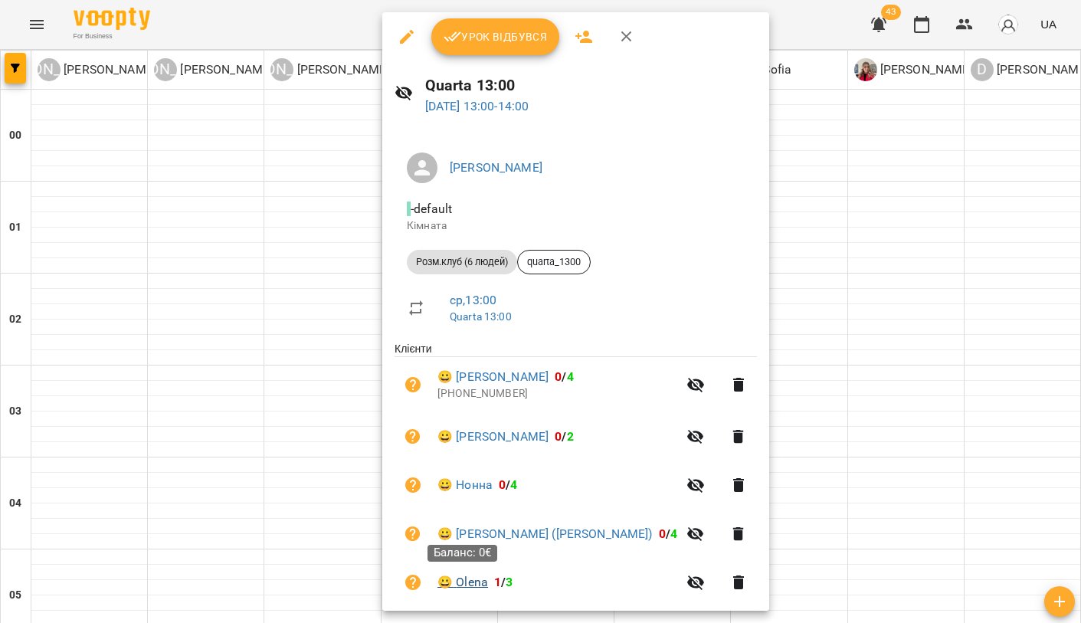
click at [470, 579] on link "😀 Olena" at bounding box center [463, 582] width 51 height 18
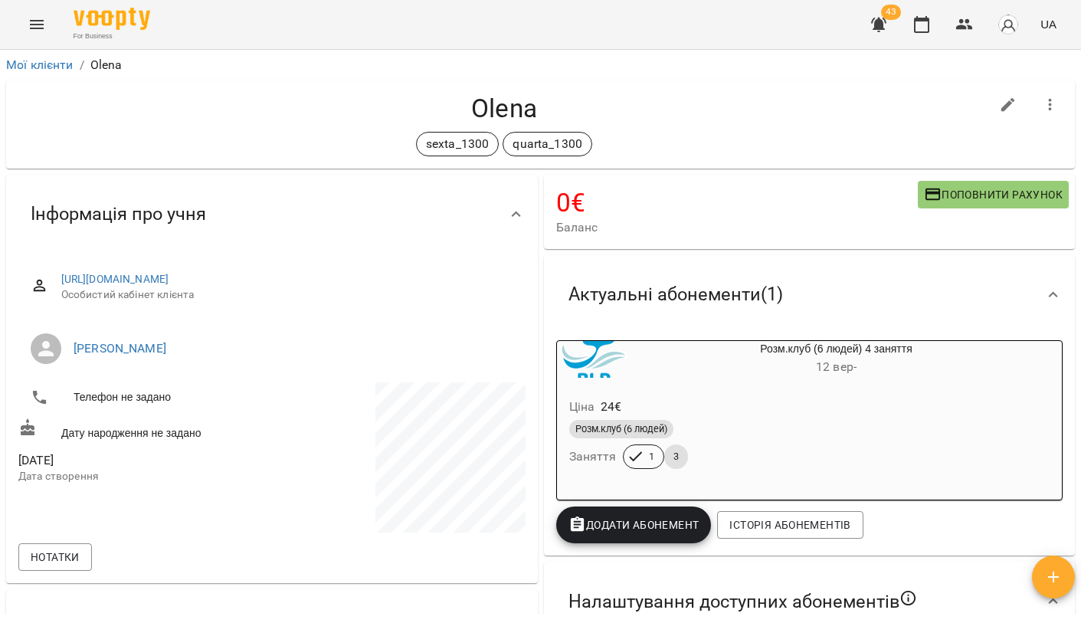
click at [759, 113] on h4 "Olena" at bounding box center [504, 108] width 972 height 31
click at [874, 21] on icon "button" at bounding box center [878, 25] width 15 height 15
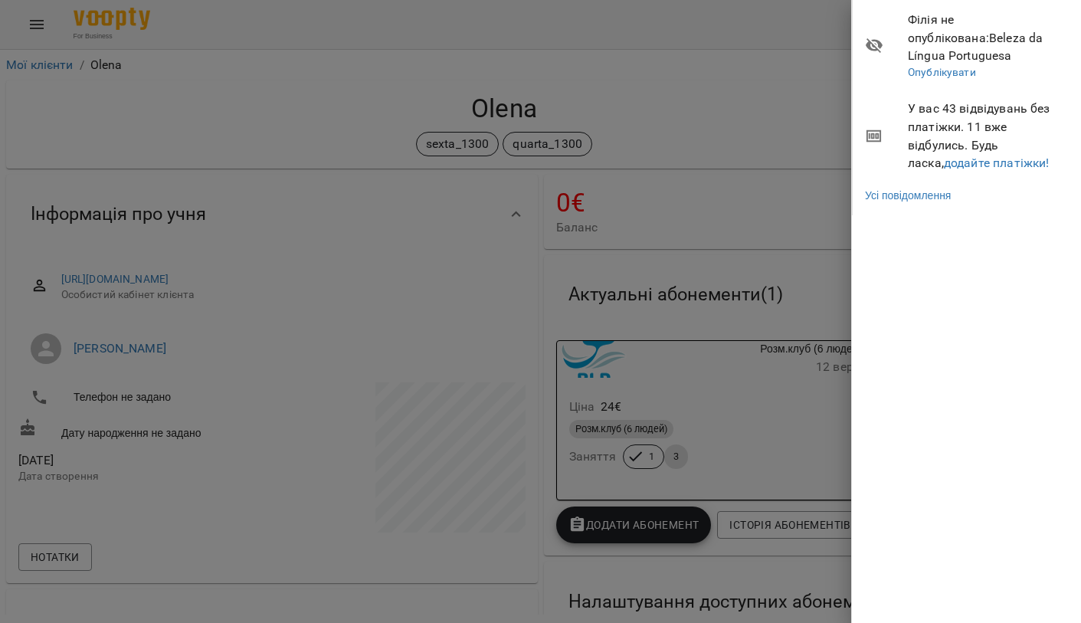
click at [935, 149] on span "У вас 43 відвідувань без платіжки. 11 вже відбулись. Будь ласка, додайте платіж…" at bounding box center [989, 136] width 162 height 72
click at [944, 156] on link "додайте платіжки!" at bounding box center [997, 163] width 106 height 15
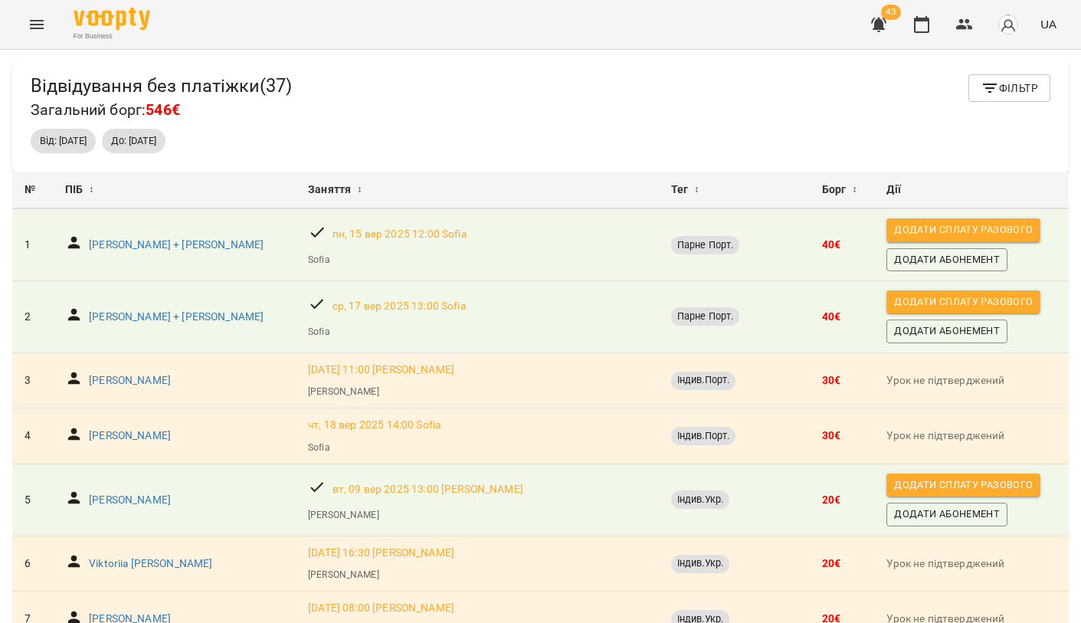
click at [996, 92] on icon "button" at bounding box center [990, 88] width 18 height 18
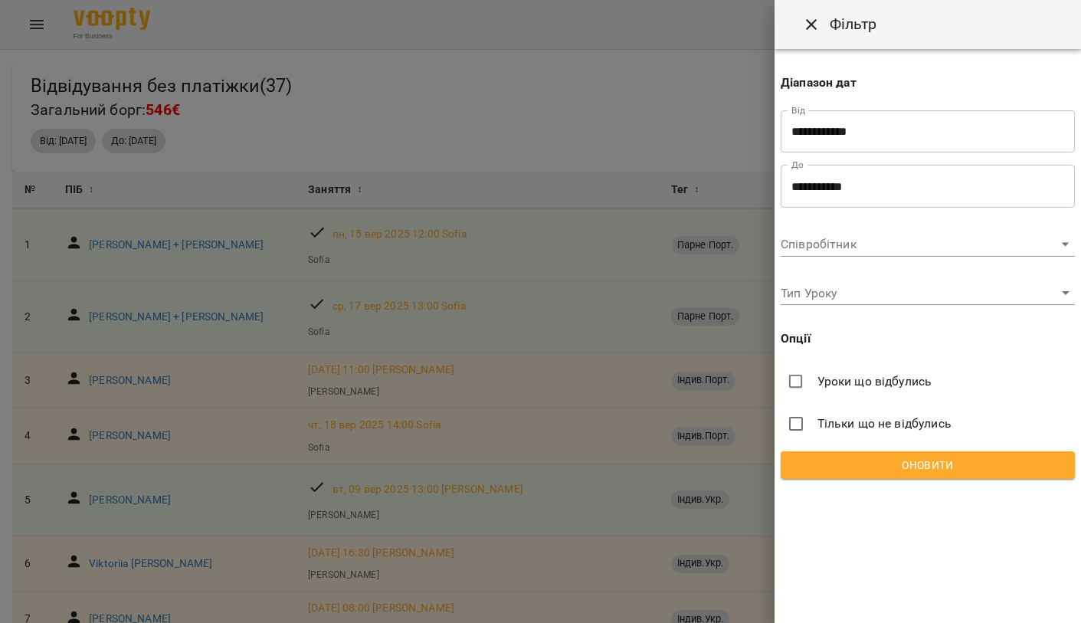
click at [838, 456] on span "Оновити" at bounding box center [928, 465] width 270 height 18
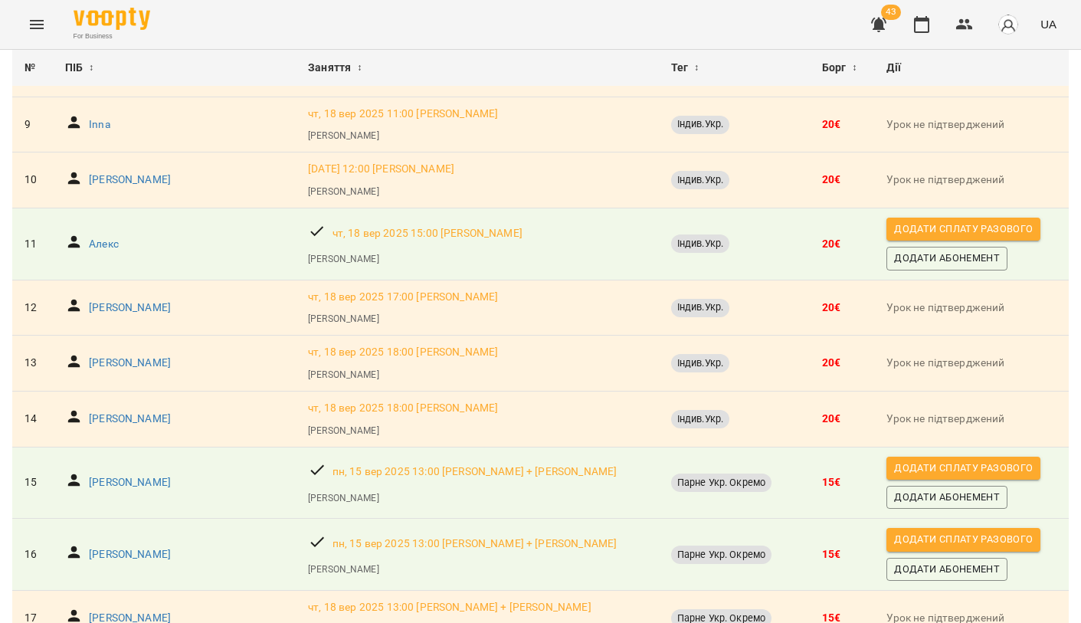
scroll to position [601, 0]
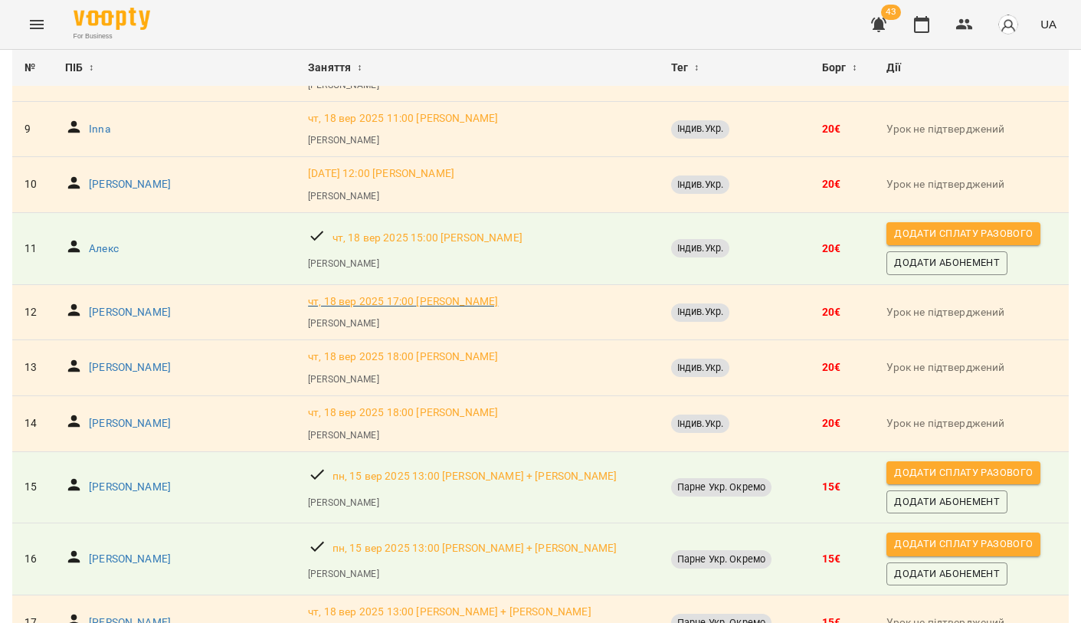
click at [319, 295] on p "чт, 18 вер 2025 17:00 Конончук Катерина Євгеніївна" at bounding box center [403, 301] width 190 height 15
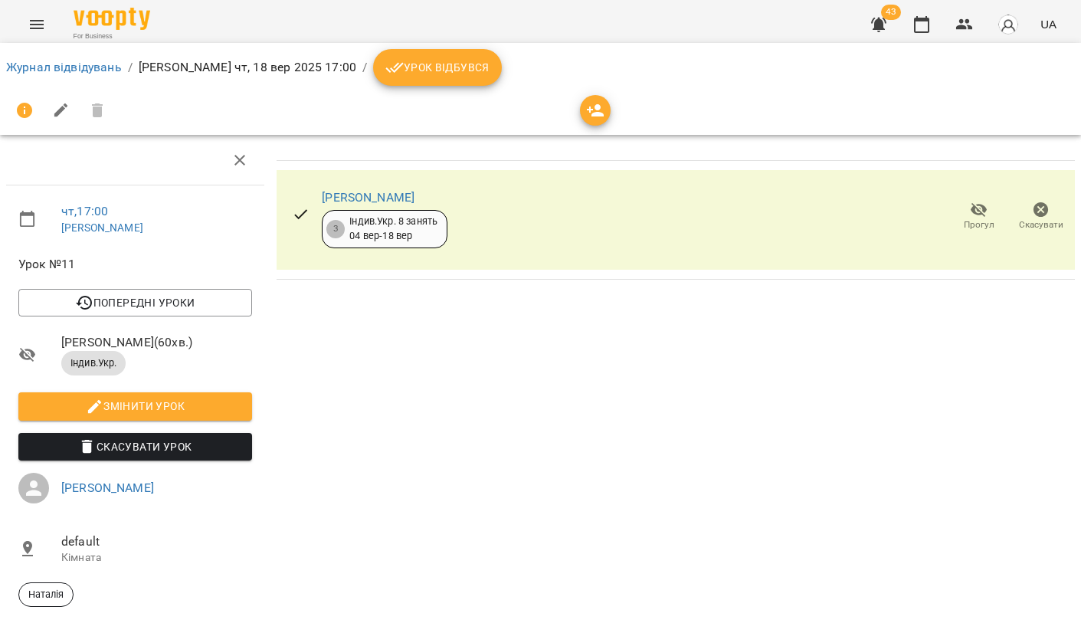
click at [181, 460] on button "Скасувати Урок" at bounding box center [135, 447] width 234 height 28
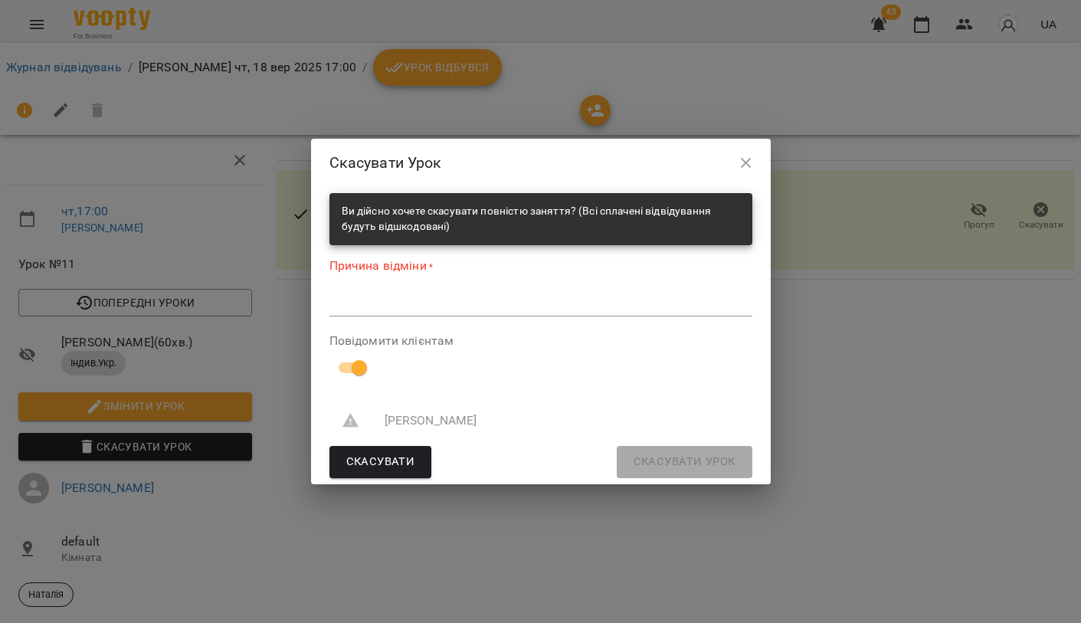
click at [392, 306] on textarea at bounding box center [540, 304] width 423 height 14
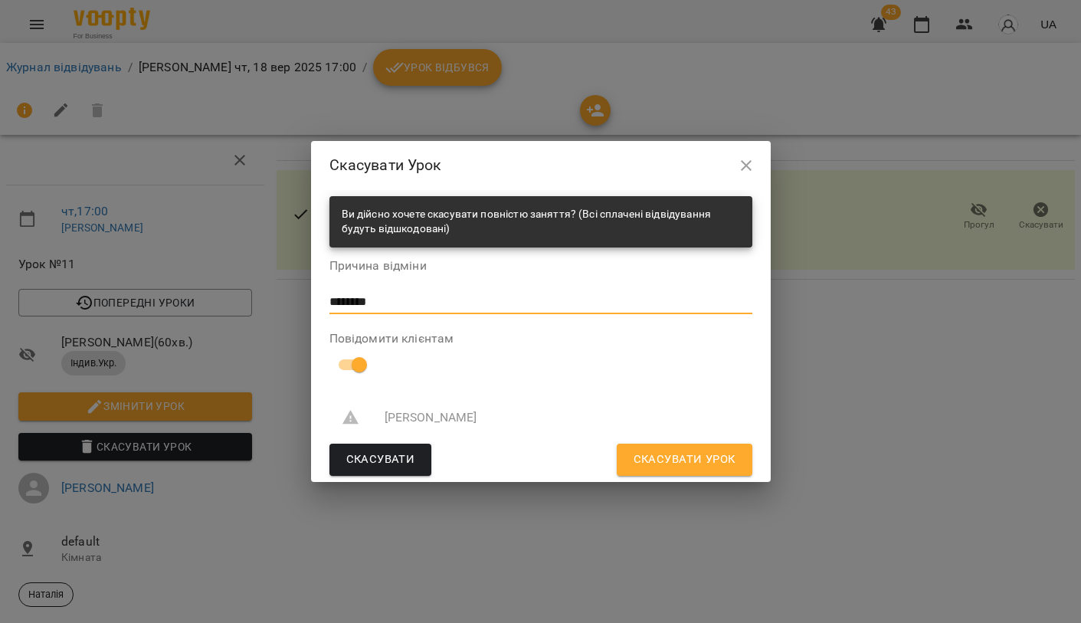
type textarea "********"
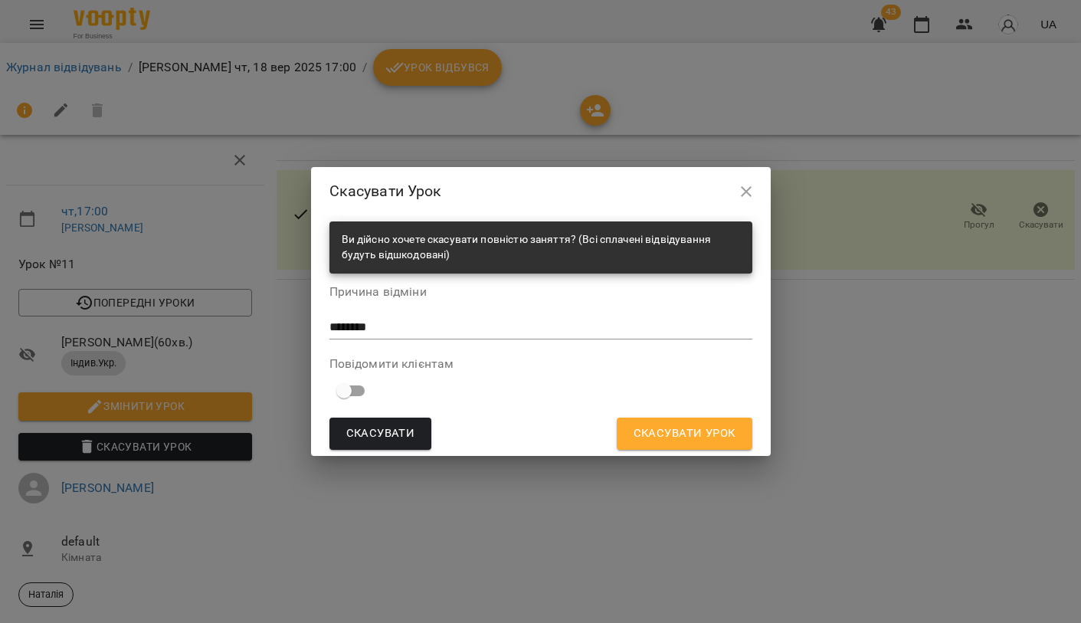
click at [653, 437] on span "Скасувати Урок" at bounding box center [685, 434] width 102 height 20
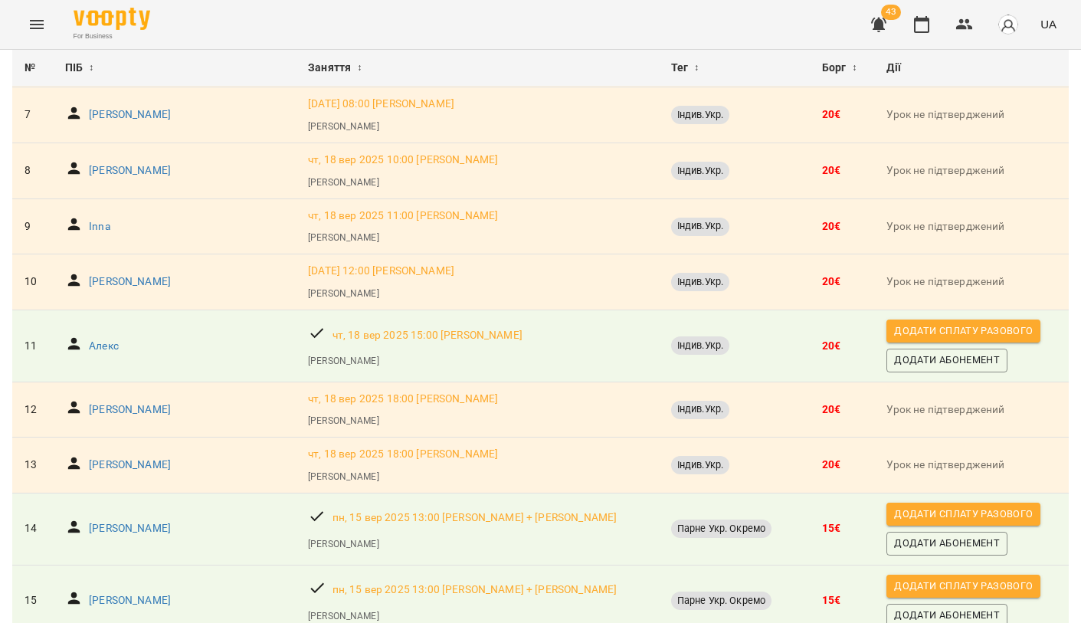
scroll to position [549, 0]
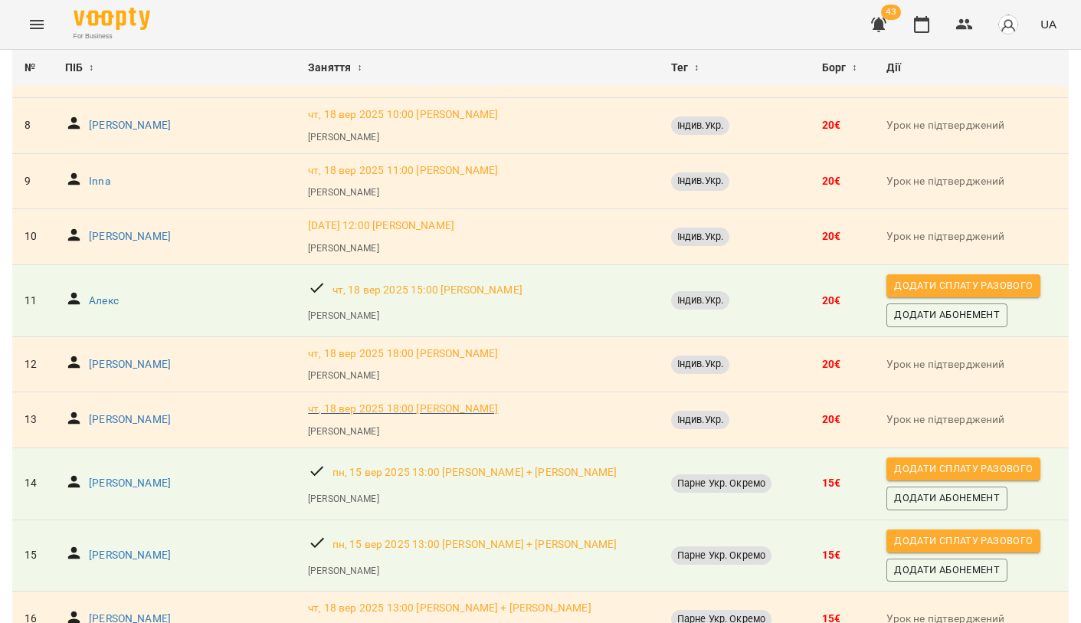
click at [313, 402] on p "чт, 18 вер 2025 18:00 Конончук Катерина Євгеніївна" at bounding box center [403, 408] width 190 height 15
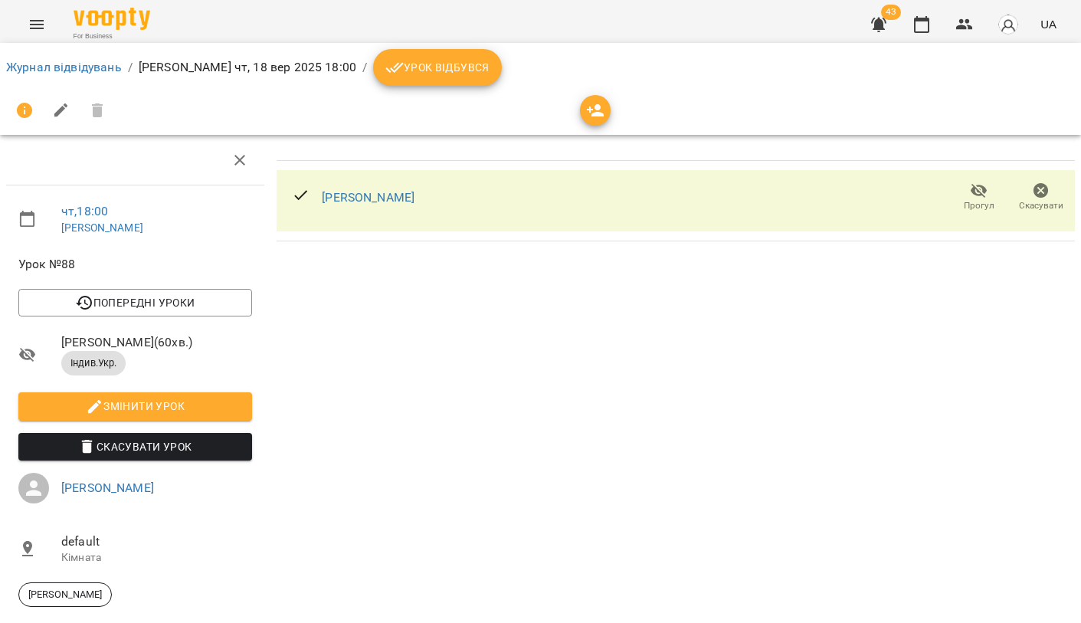
click at [156, 456] on span "Скасувати Урок" at bounding box center [135, 447] width 209 height 18
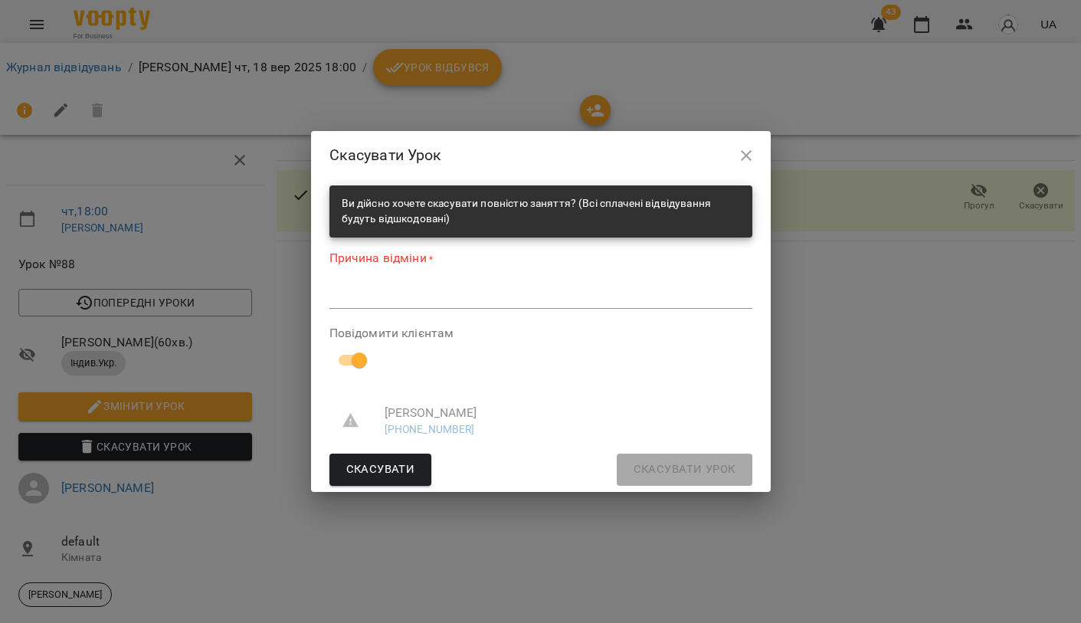
click at [376, 304] on div "*" at bounding box center [540, 297] width 423 height 24
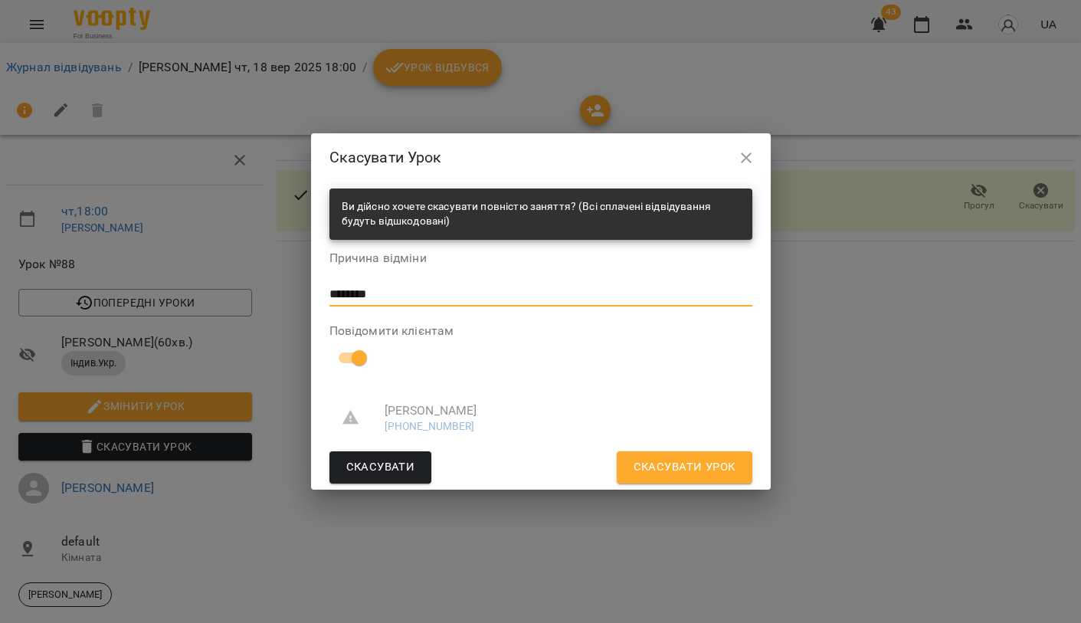
type textarea "********"
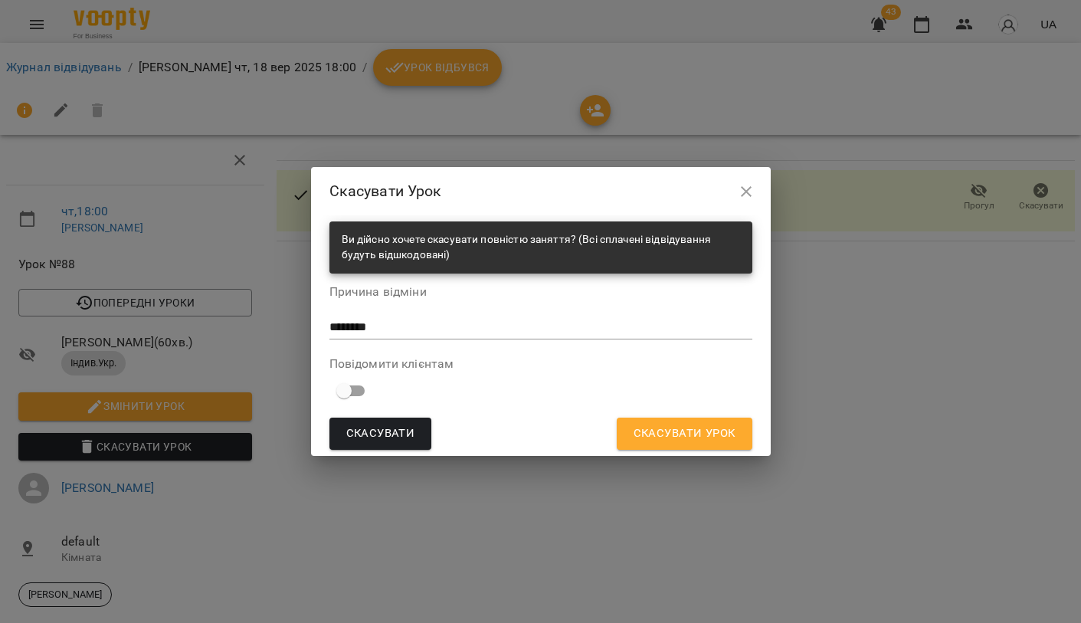
click at [634, 428] on span "Скасувати Урок" at bounding box center [685, 434] width 102 height 20
